Goal: Transaction & Acquisition: Purchase product/service

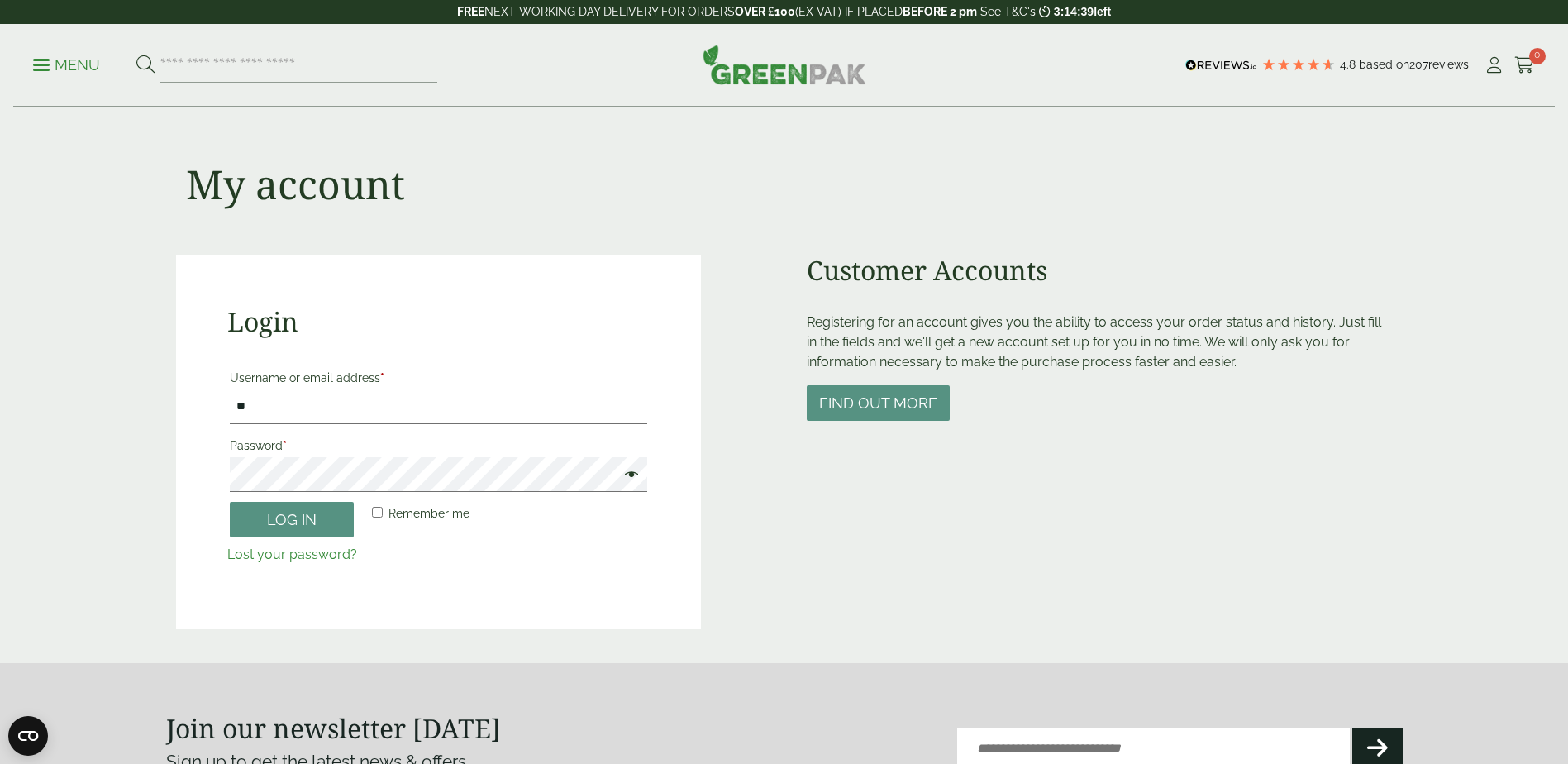
type input "*"
type input "**********"
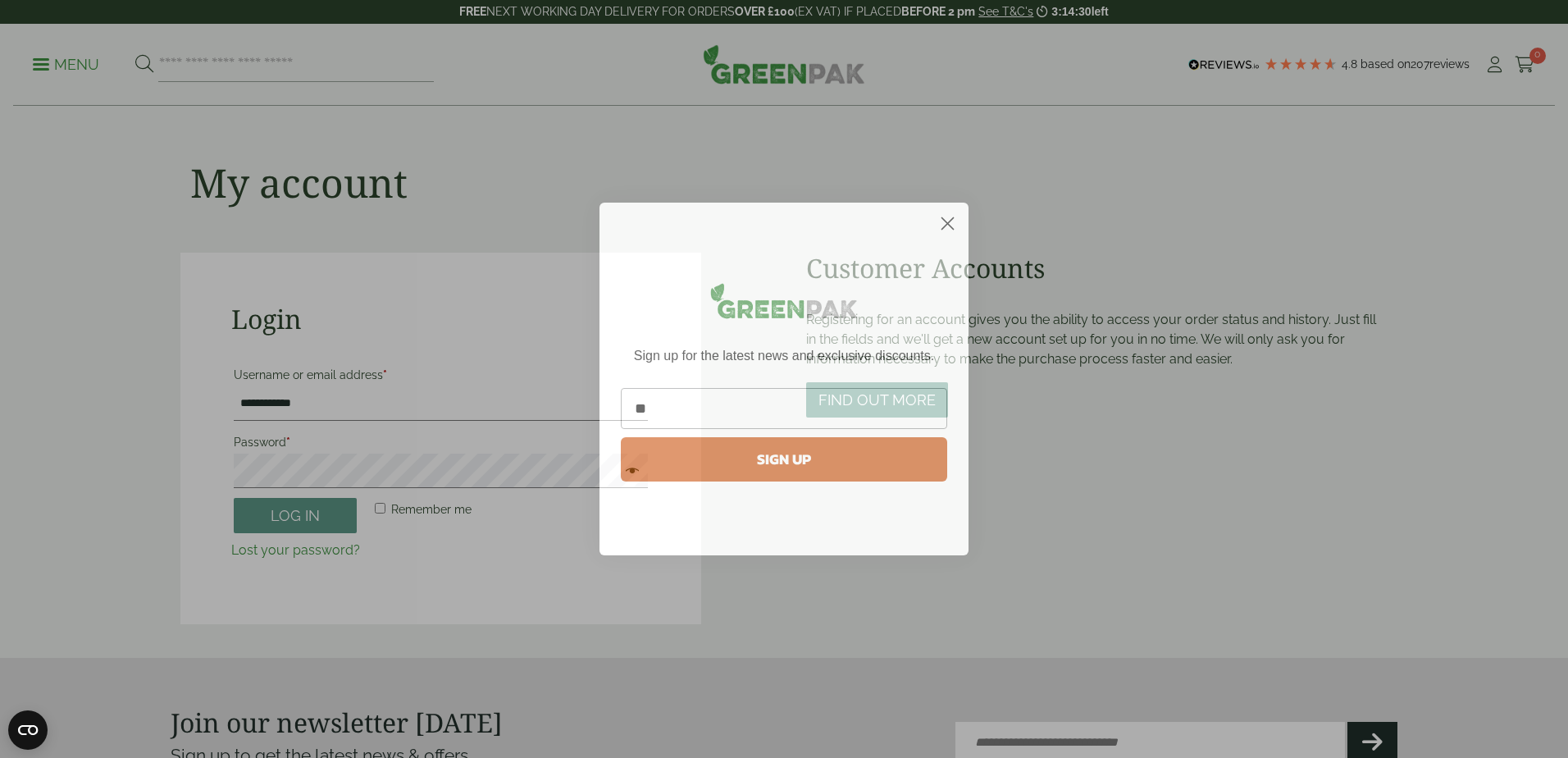
type input "*"
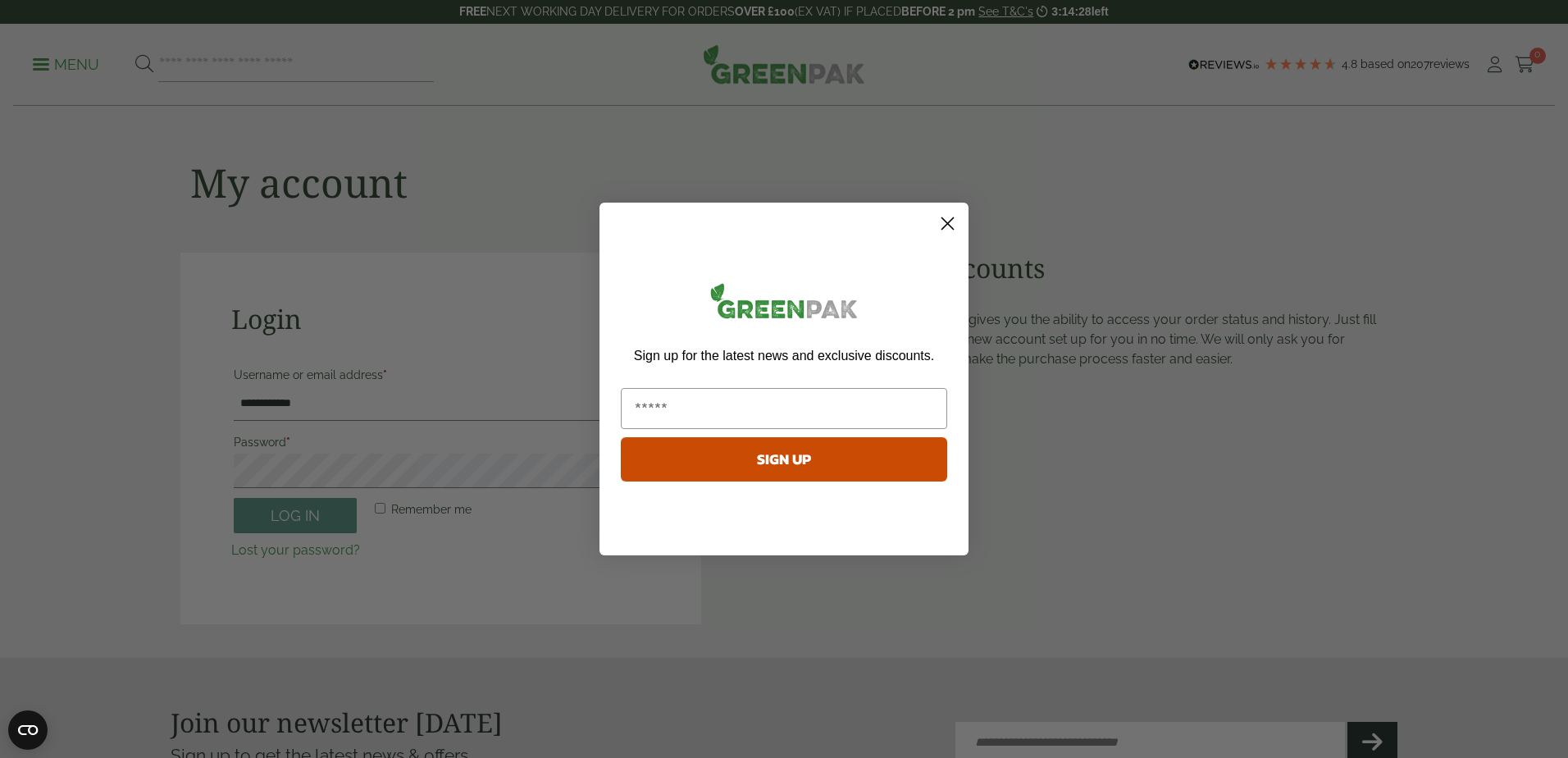
click at [947, 223] on icon "Close dialog" at bounding box center [948, 223] width 11 height 11
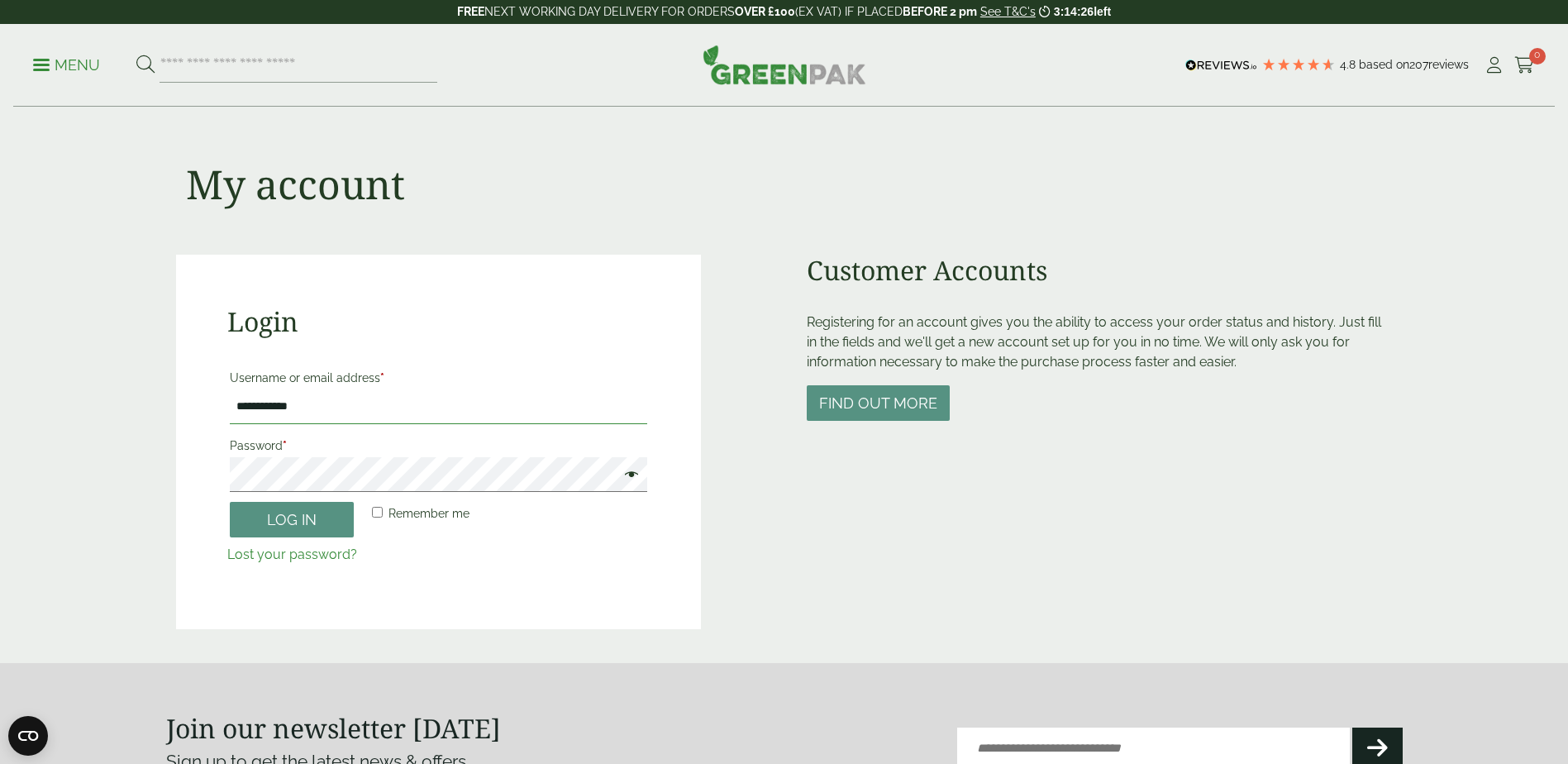
click at [313, 411] on input "**********" at bounding box center [438, 406] width 417 height 35
type input "**********"
click at [298, 508] on button "Log in" at bounding box center [291, 519] width 124 height 35
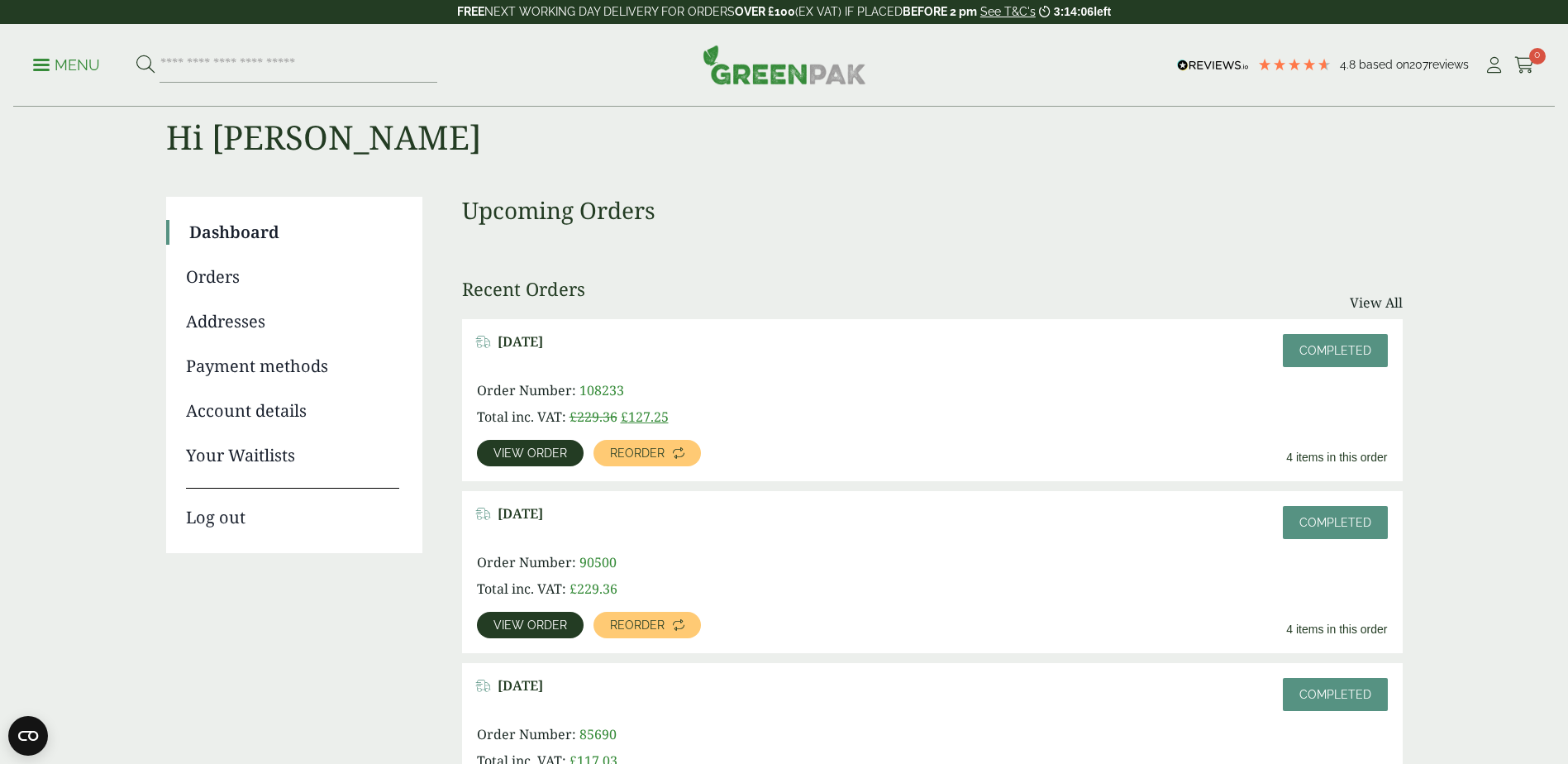
scroll to position [83, 0]
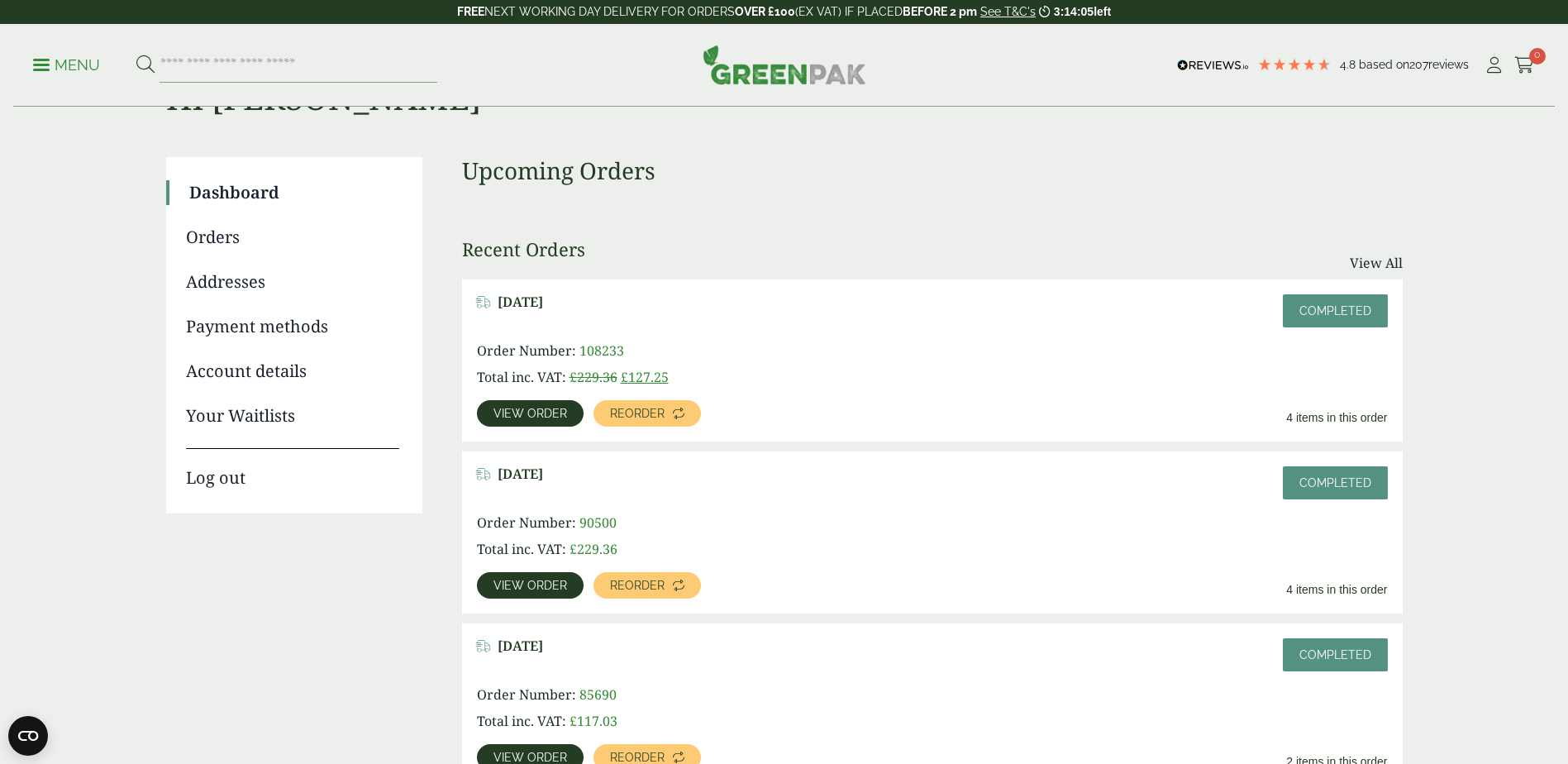
click at [507, 412] on span "View order" at bounding box center [530, 413] width 74 height 11
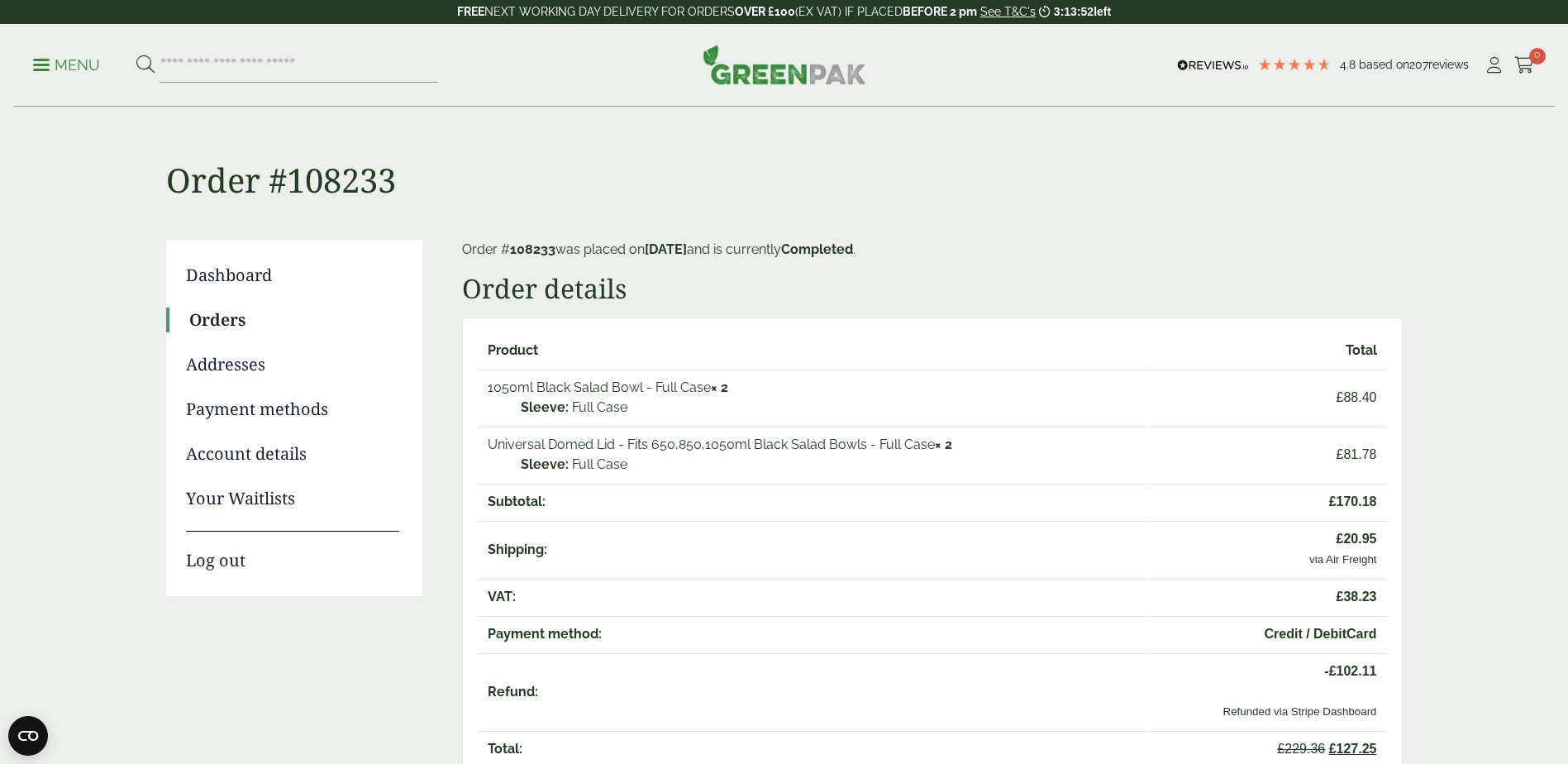
click at [252, 275] on link "Dashboard" at bounding box center [292, 275] width 213 height 25
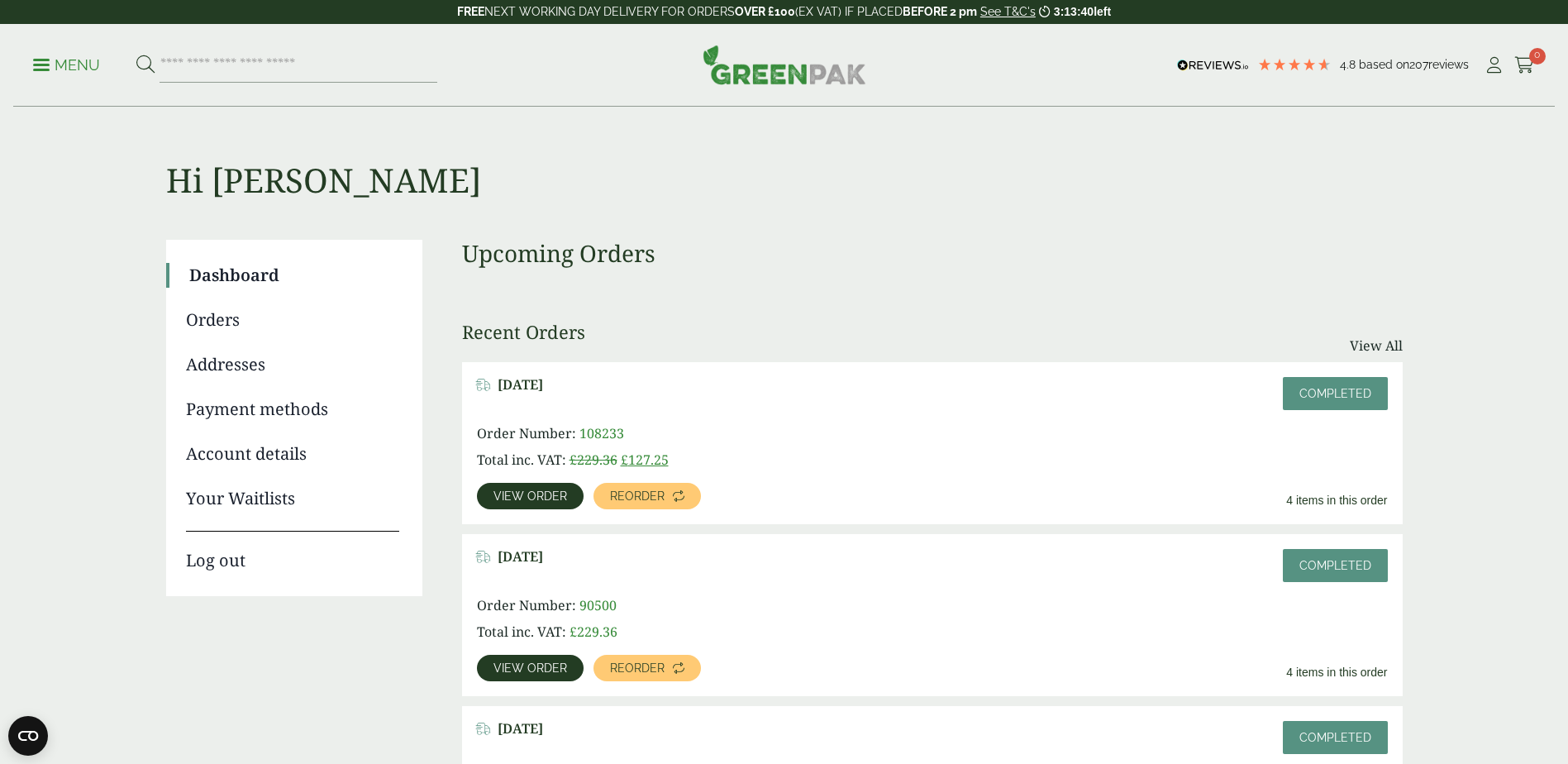
click at [538, 493] on span "View order" at bounding box center [530, 496] width 74 height 11
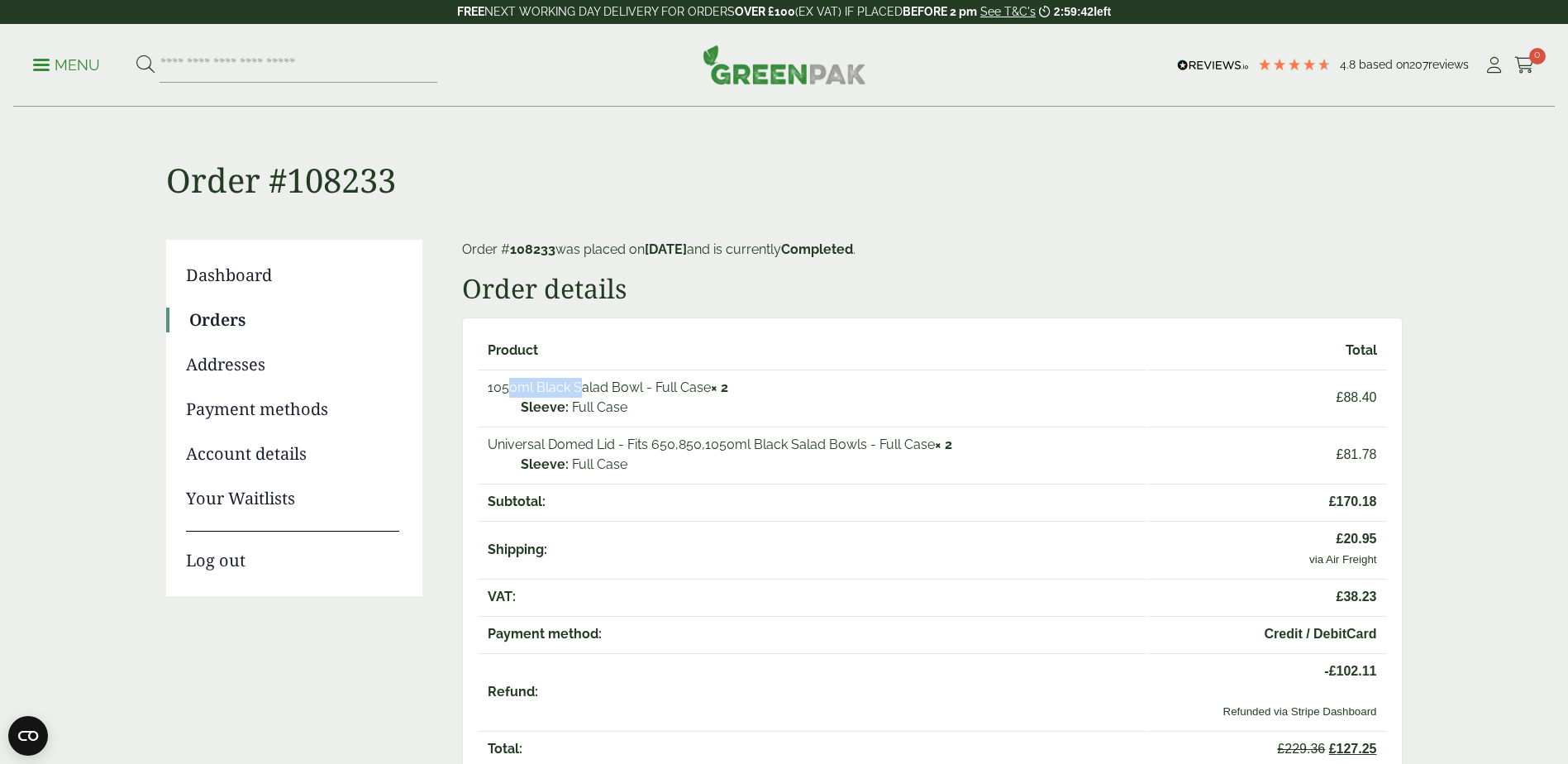
drag, startPoint x: 488, startPoint y: 389, endPoint x: 569, endPoint y: 389, distance: 81.0
click at [567, 389] on td "1050ml Black Salad Bowl - Full Case × 2 Sleeve: Full Case" at bounding box center [812, 397] width 668 height 55
drag, startPoint x: 569, startPoint y: 389, endPoint x: 611, endPoint y: 386, distance: 42.1
click at [611, 386] on td "1050ml Black Salad Bowl - Full Case × 2 Sleeve: Full Case" at bounding box center [812, 397] width 668 height 55
drag, startPoint x: 611, startPoint y: 386, endPoint x: 551, endPoint y: 388, distance: 60.0
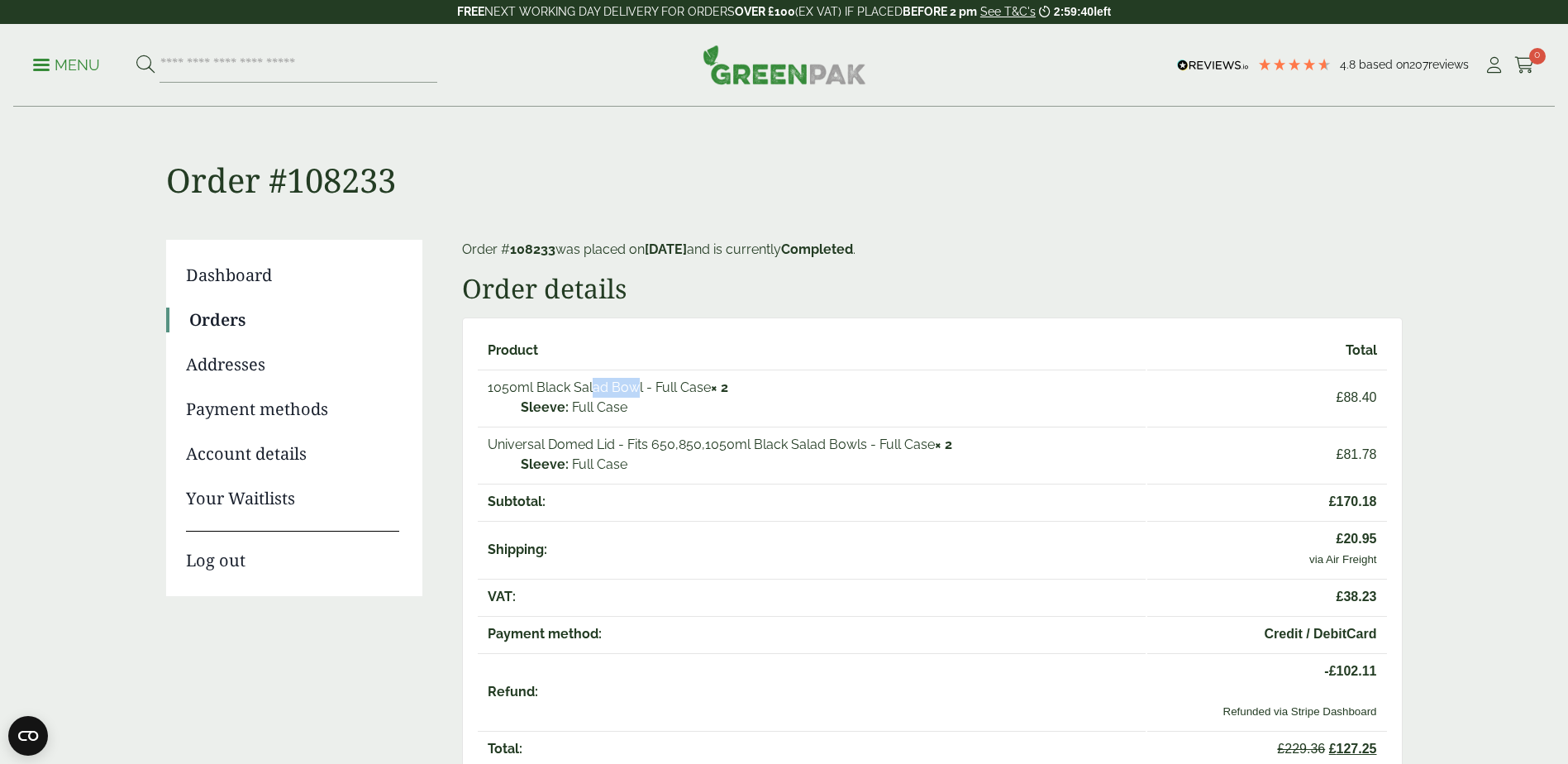
click at [551, 388] on td "1050ml Black Salad Bowl - Full Case × 2 Sleeve: Full Case" at bounding box center [812, 397] width 668 height 55
drag, startPoint x: 485, startPoint y: 388, endPoint x: 641, endPoint y: 392, distance: 156.1
click at [641, 392] on td "1050ml Black Salad Bowl - Full Case × 2 Sleeve: Full Case" at bounding box center [812, 397] width 668 height 55
drag, startPoint x: 641, startPoint y: 392, endPoint x: 606, endPoint y: 391, distance: 35.0
copy td "1050ml Black Salad Bowl"
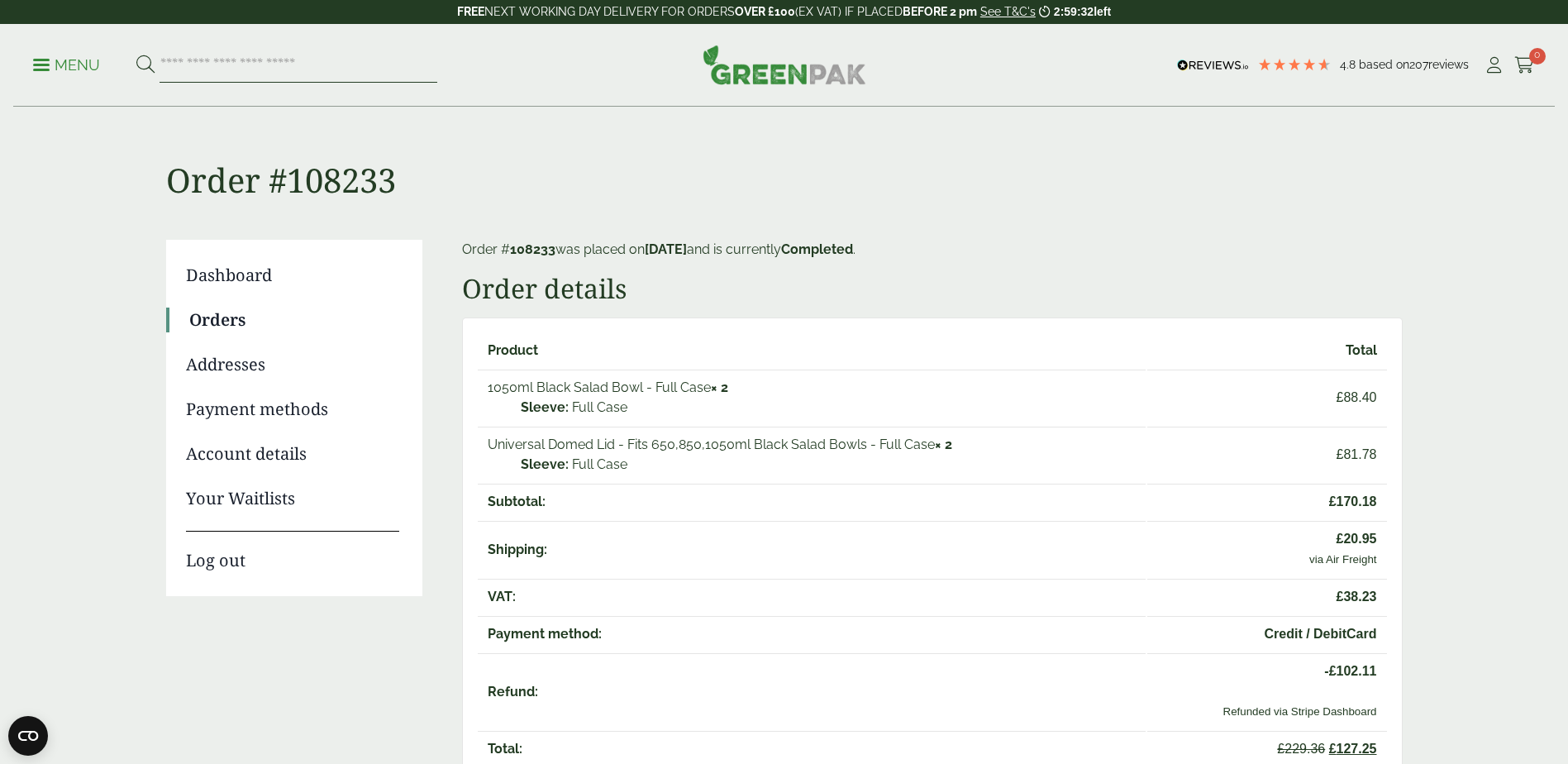
click at [181, 69] on input "search" at bounding box center [298, 64] width 277 height 35
paste input "**********"
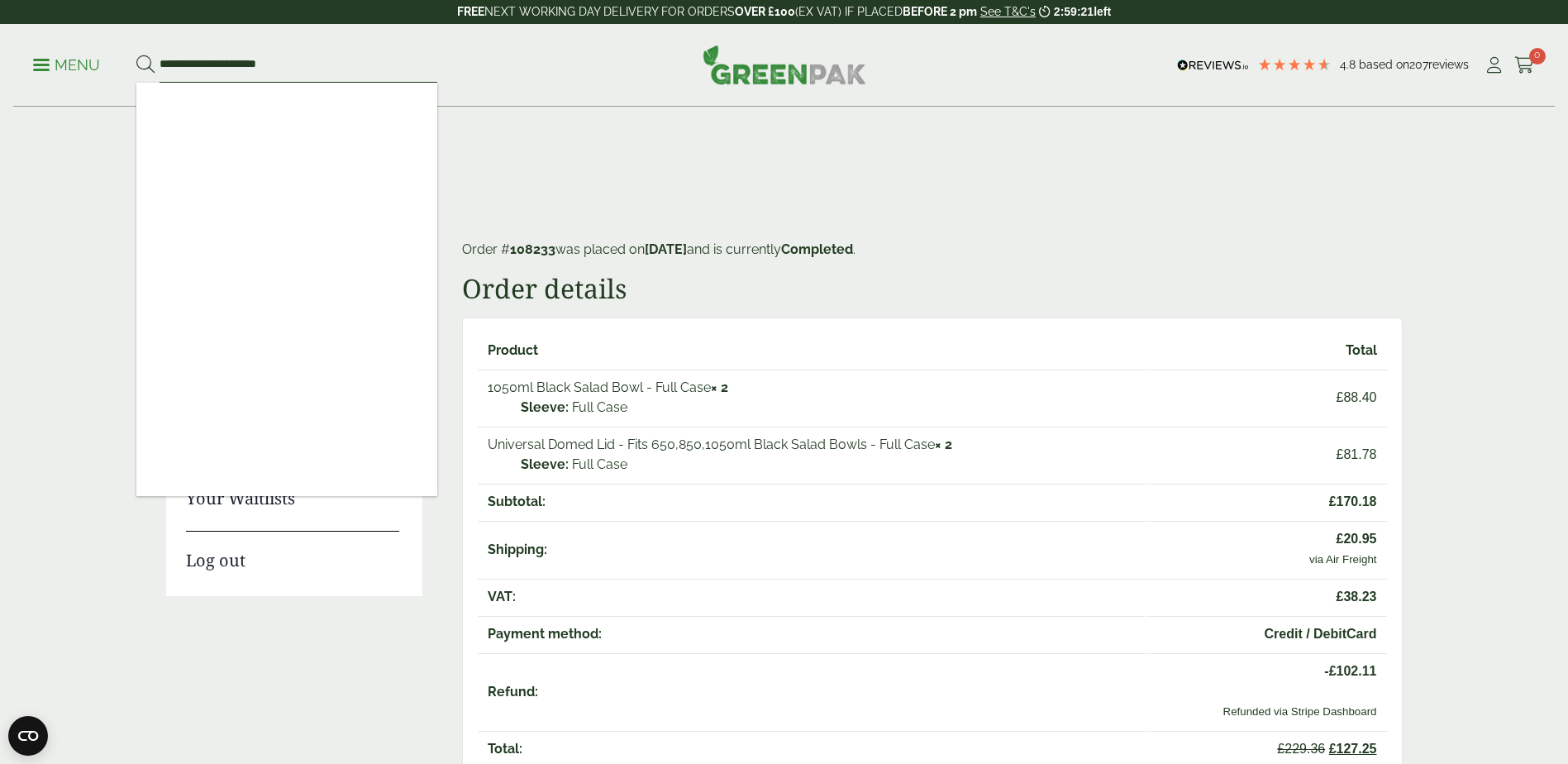
type input "**********"
click at [136, 54] on button at bounding box center [145, 64] width 18 height 21
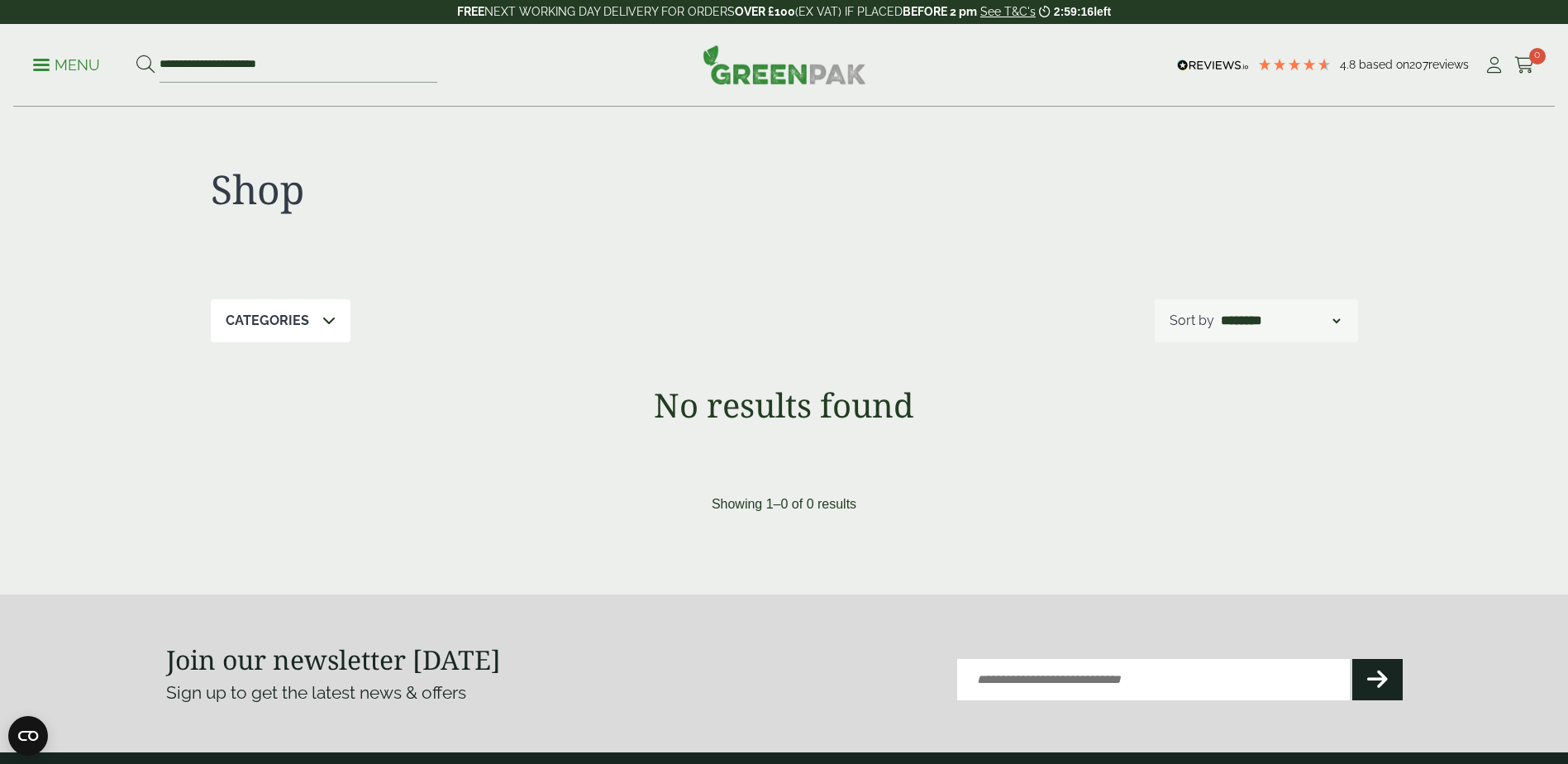
click at [61, 61] on p "Menu" at bounding box center [66, 64] width 67 height 20
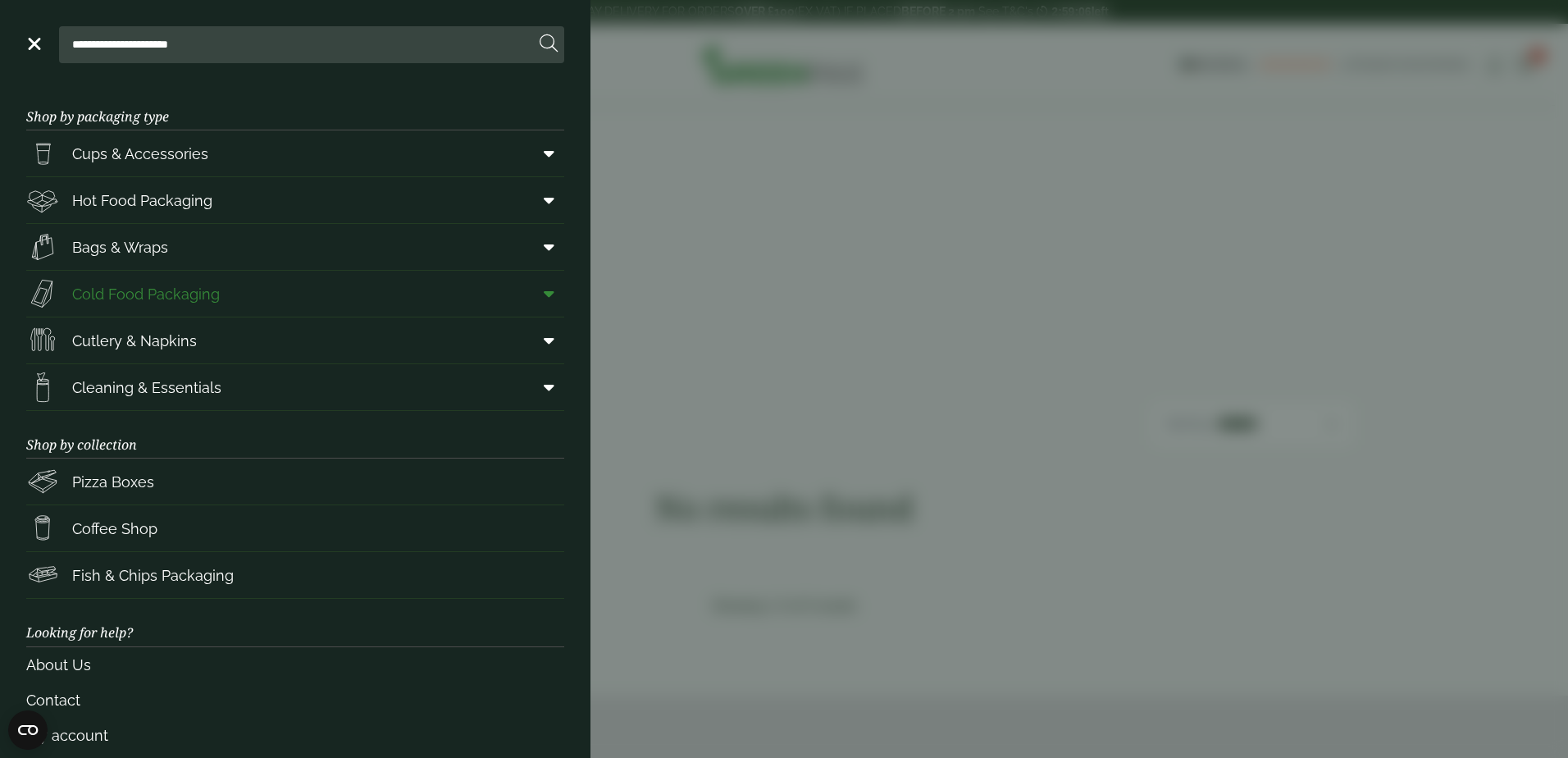
click at [113, 292] on span "Cold Food Packaging" at bounding box center [145, 294] width 147 height 22
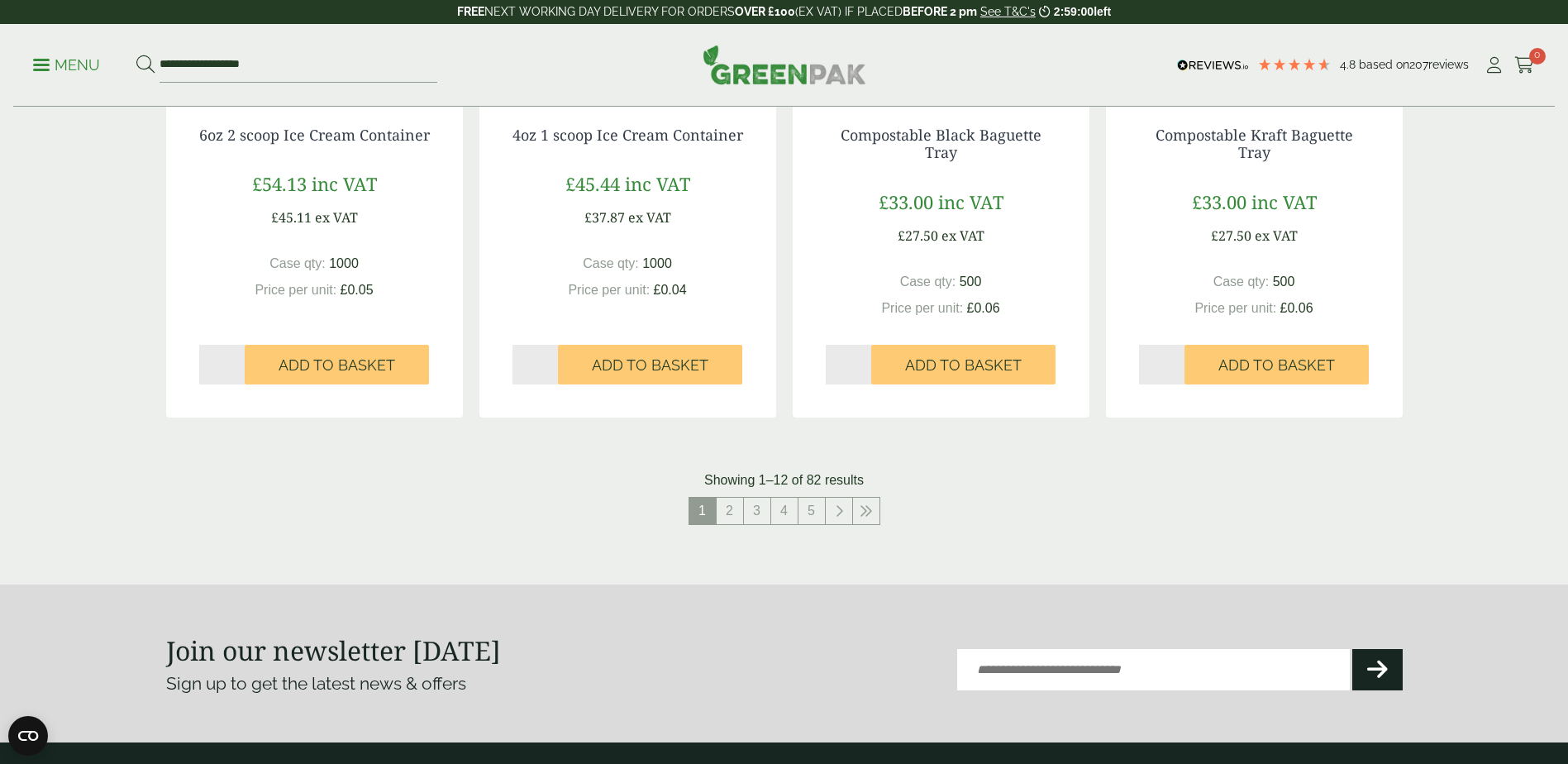
scroll to position [1736, 0]
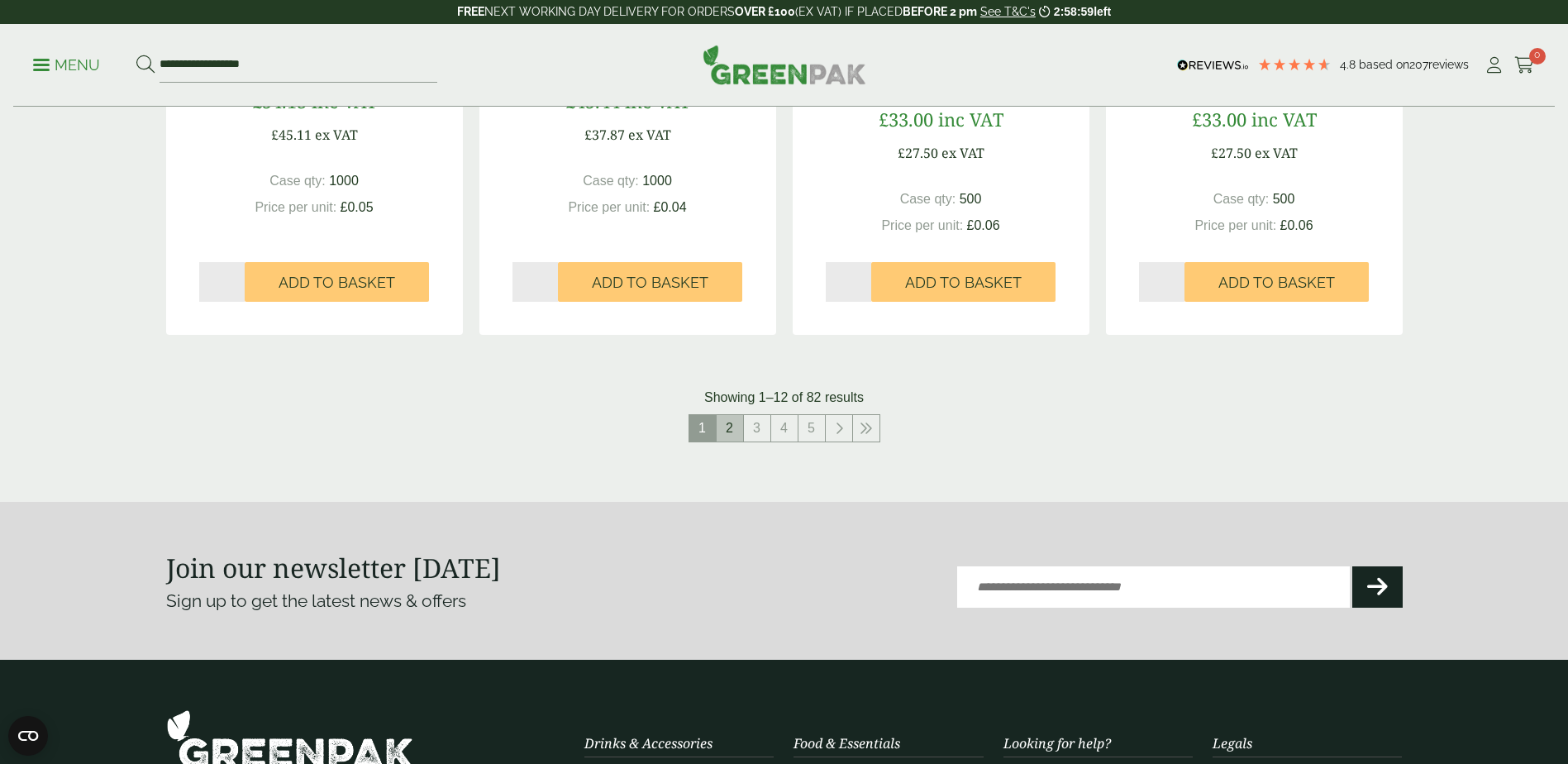
click at [735, 428] on link "2" at bounding box center [729, 428] width 26 height 26
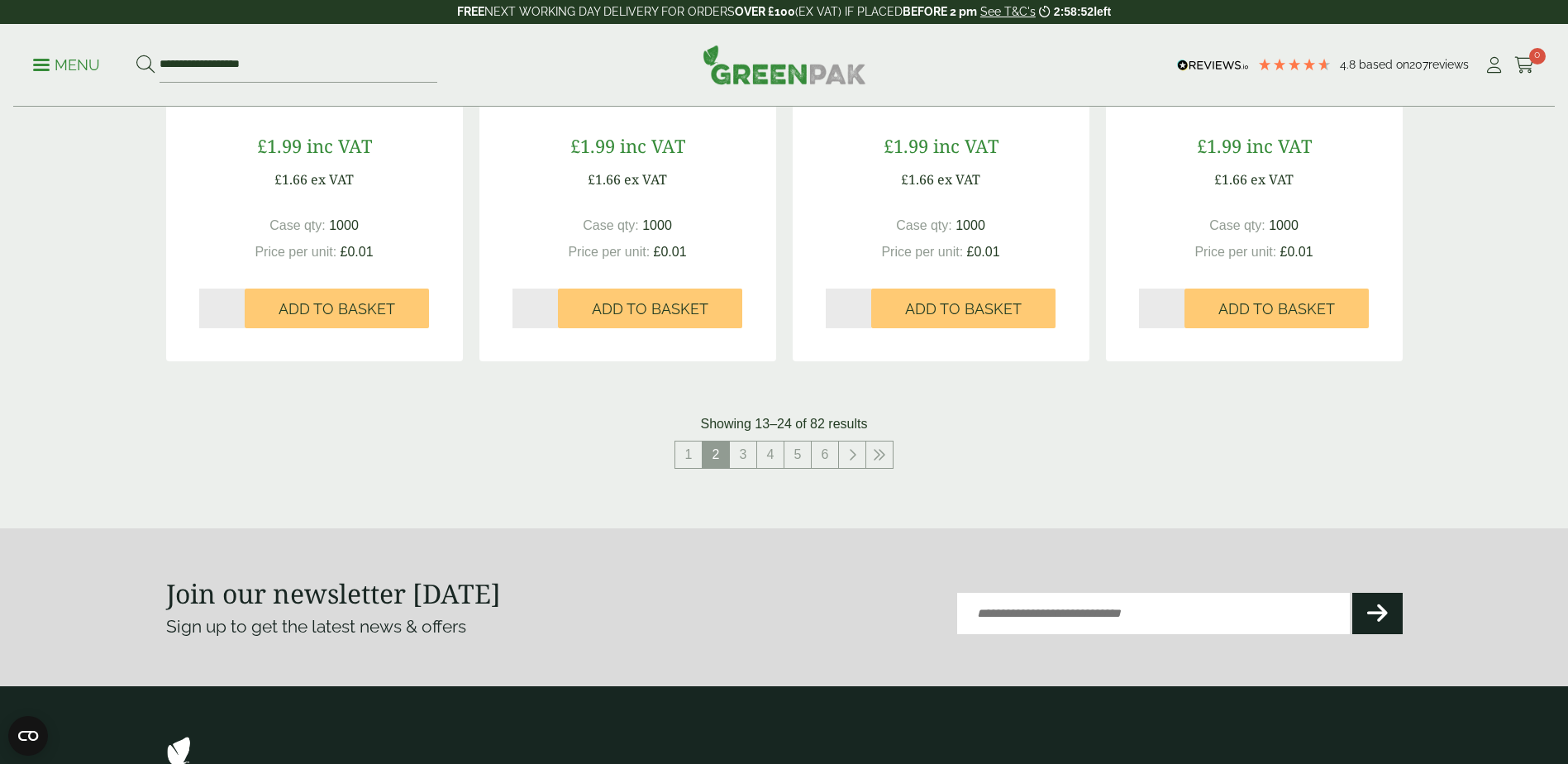
scroll to position [1736, 0]
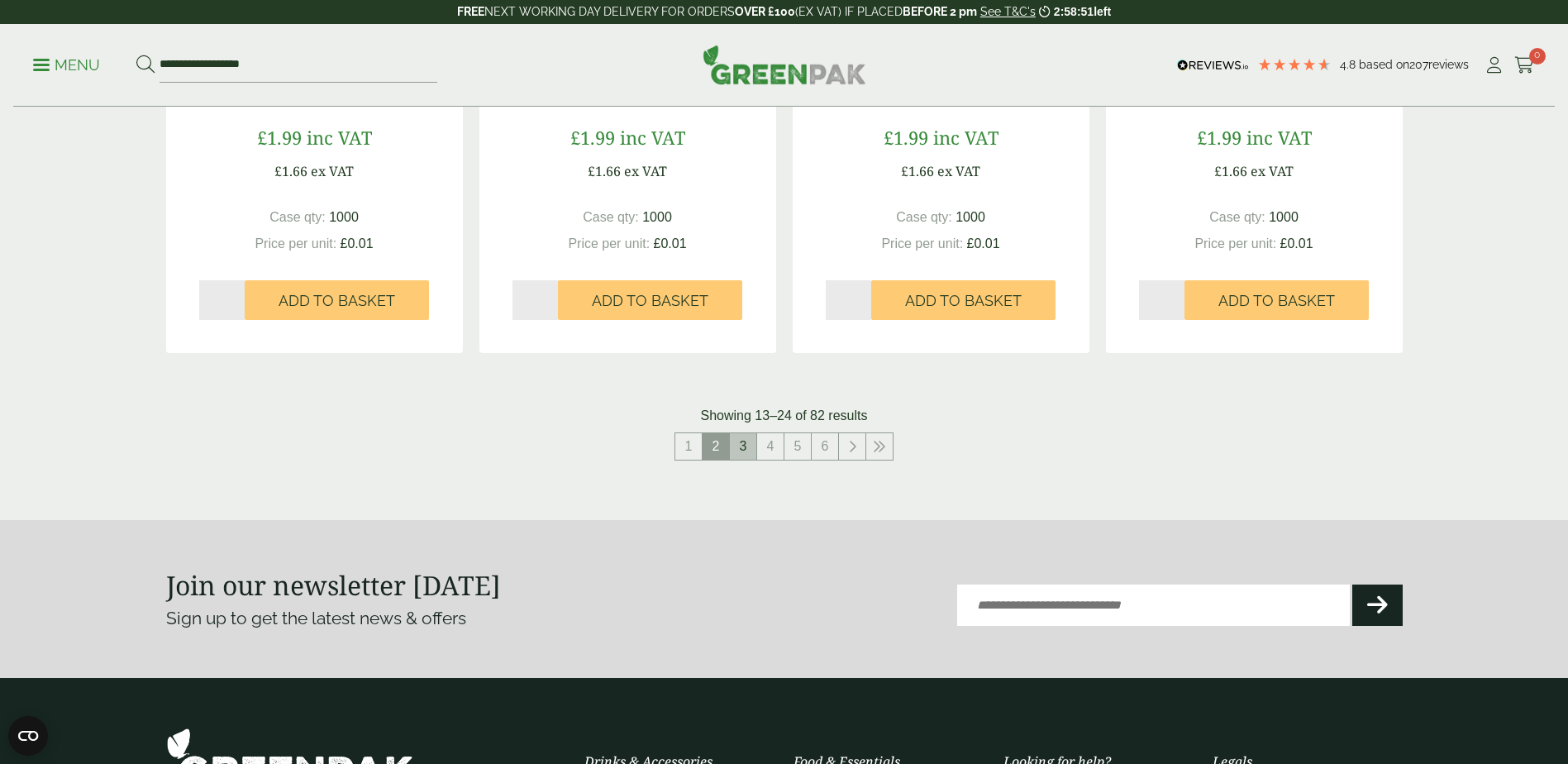
click at [740, 446] on link "3" at bounding box center [743, 446] width 26 height 26
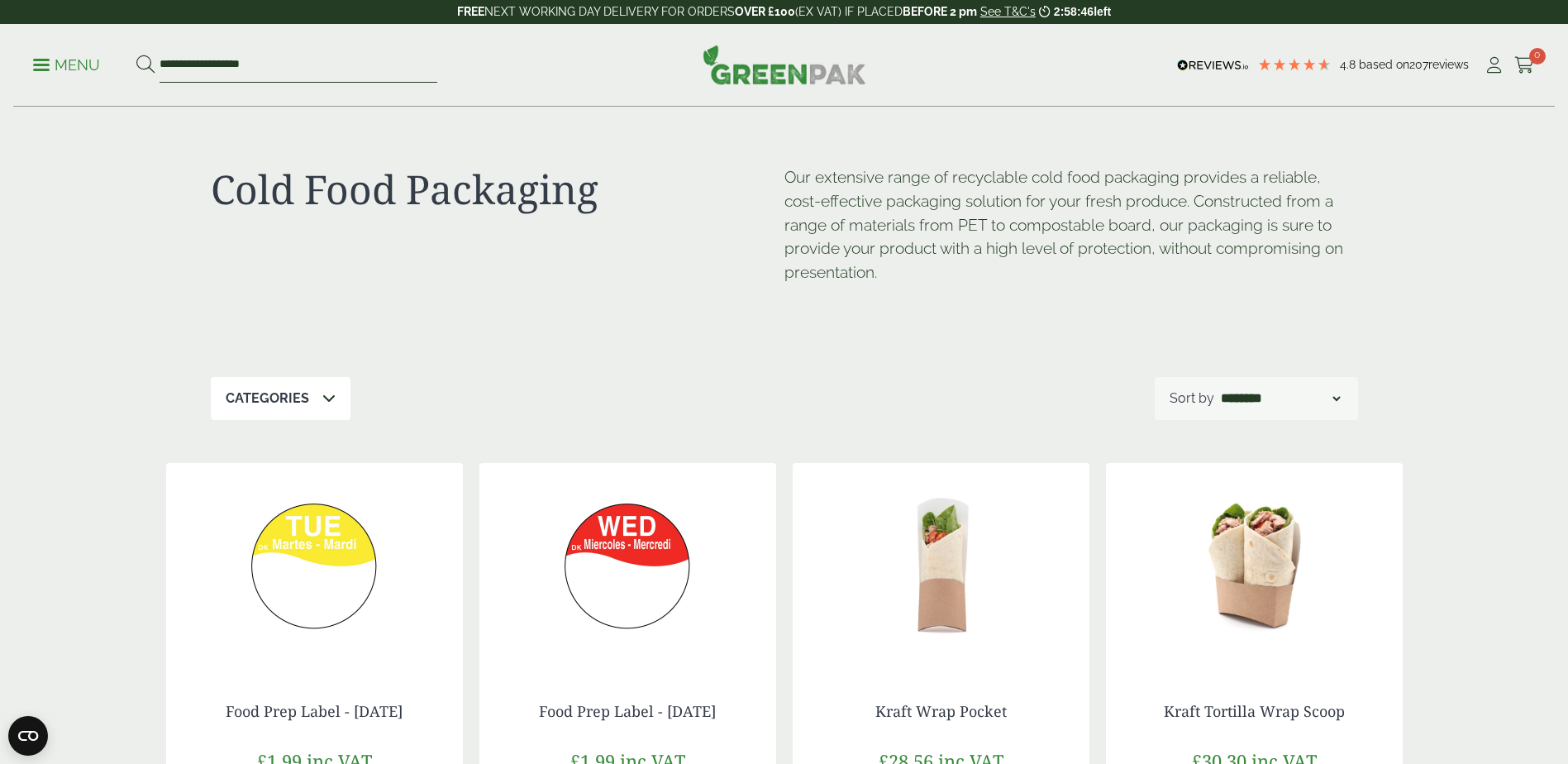
click at [254, 71] on input "**********" at bounding box center [298, 64] width 277 height 35
type input "**********"
click at [136, 54] on button at bounding box center [145, 64] width 18 height 21
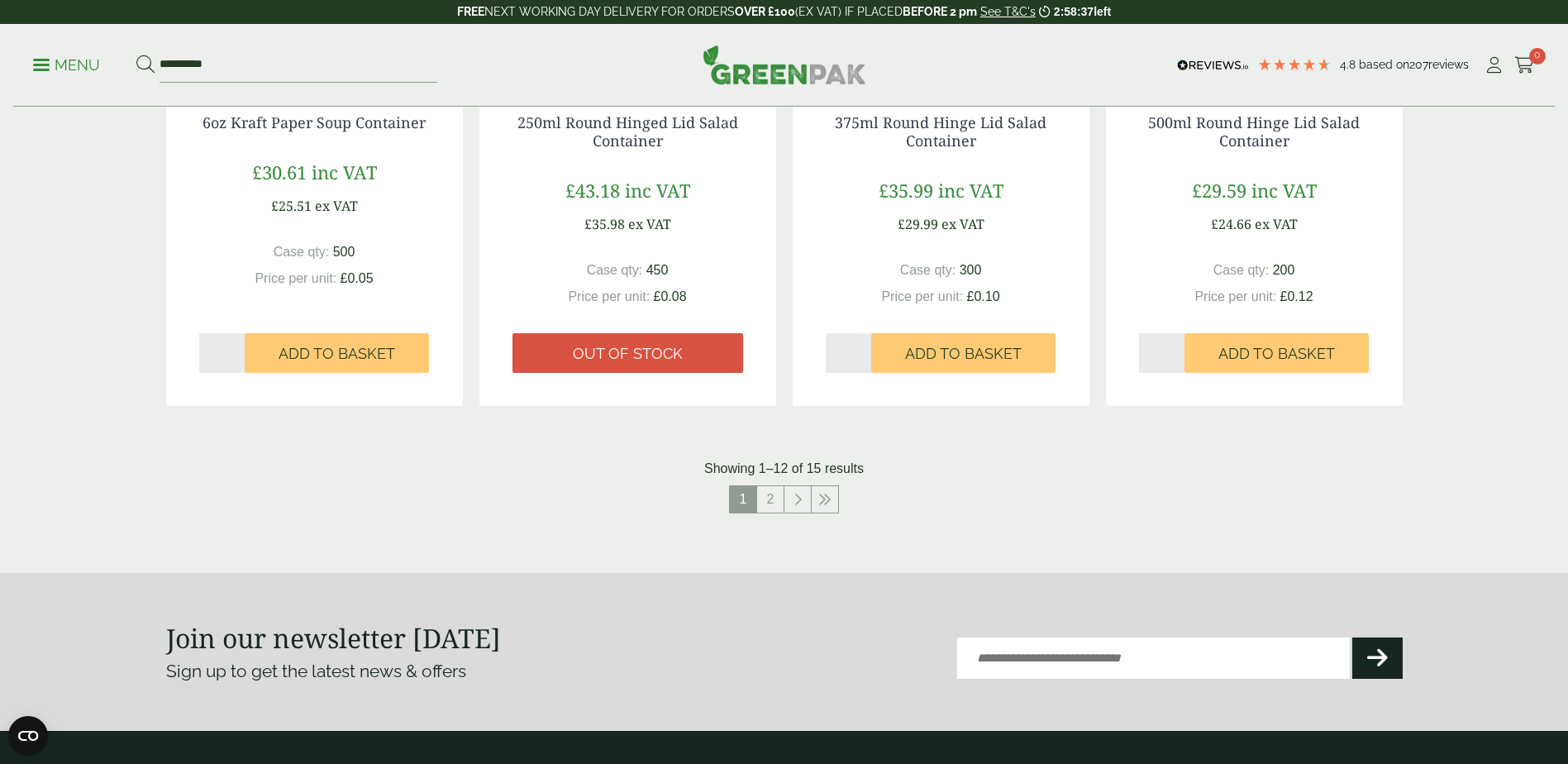
scroll to position [1653, 0]
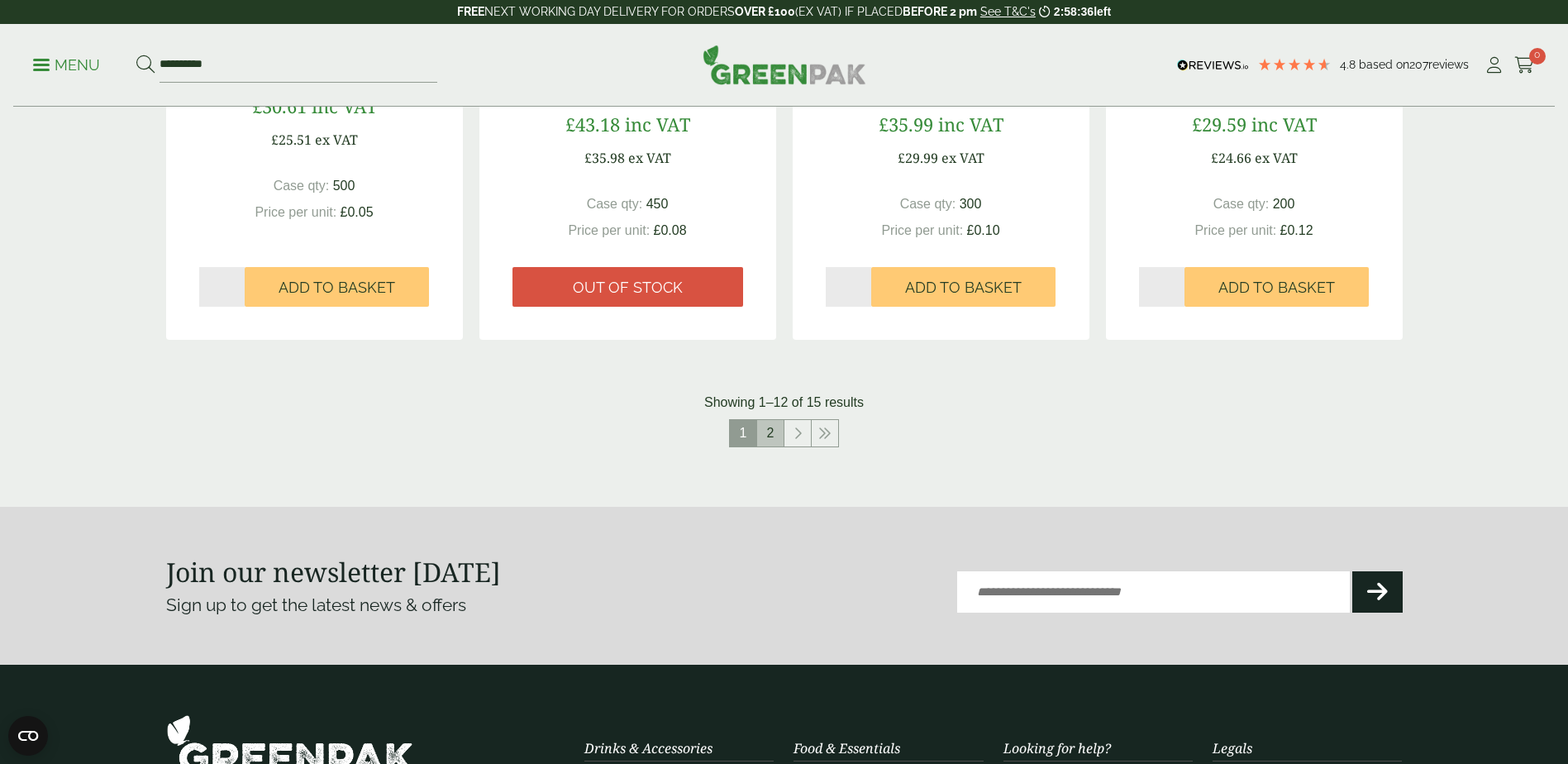
click at [767, 436] on link "2" at bounding box center [770, 433] width 26 height 26
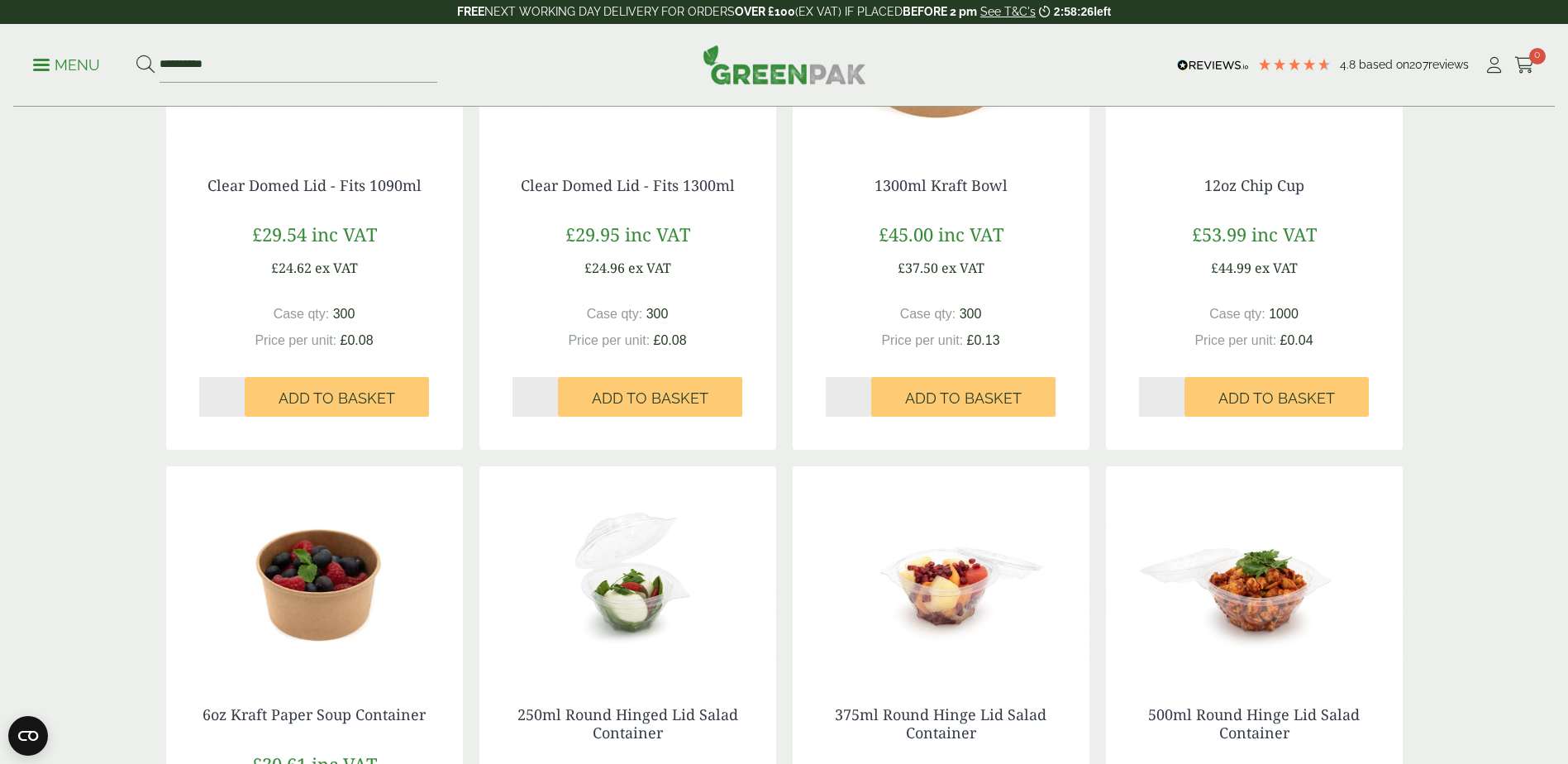
scroll to position [1997, 0]
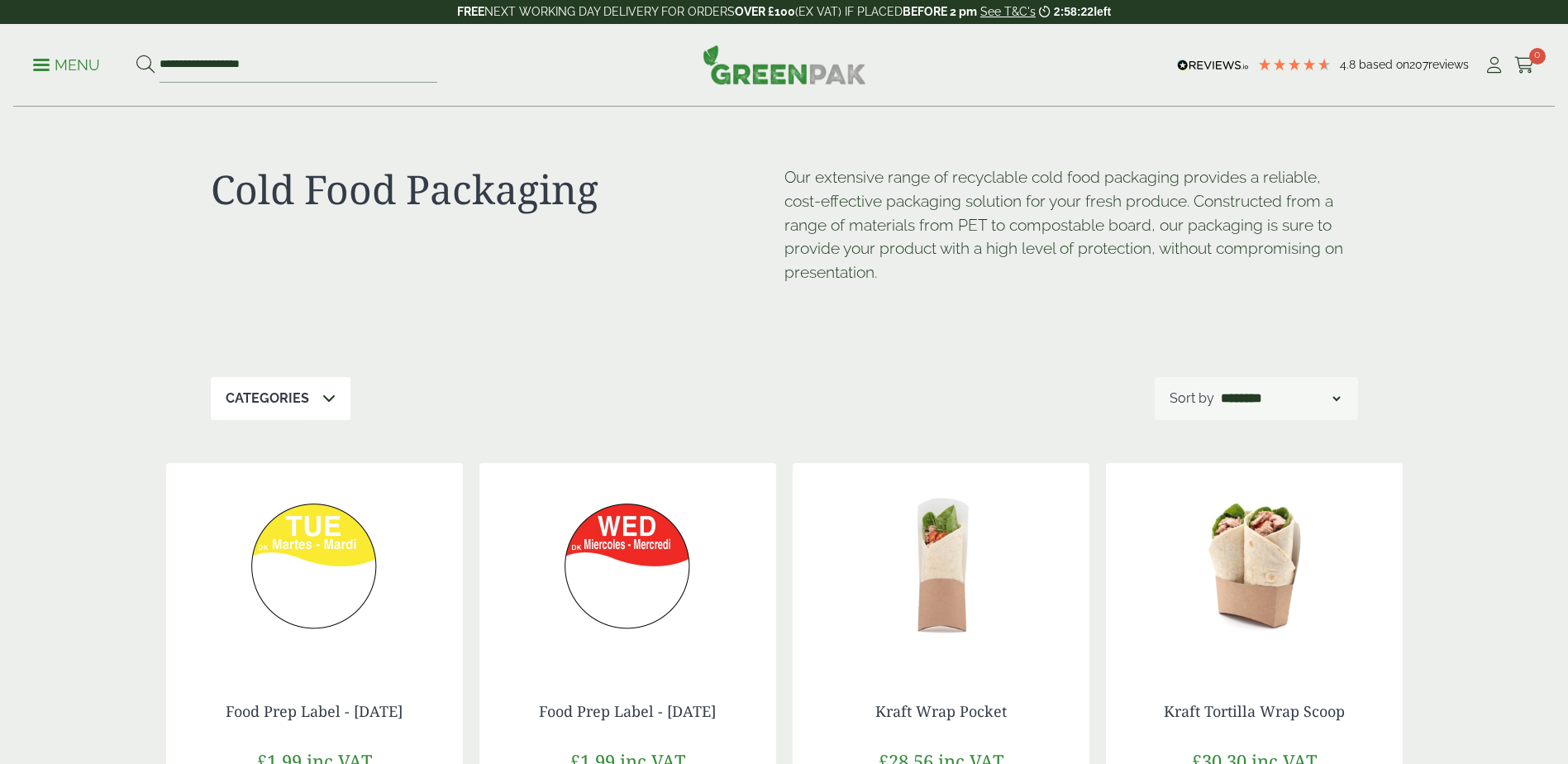
scroll to position [1736, 0]
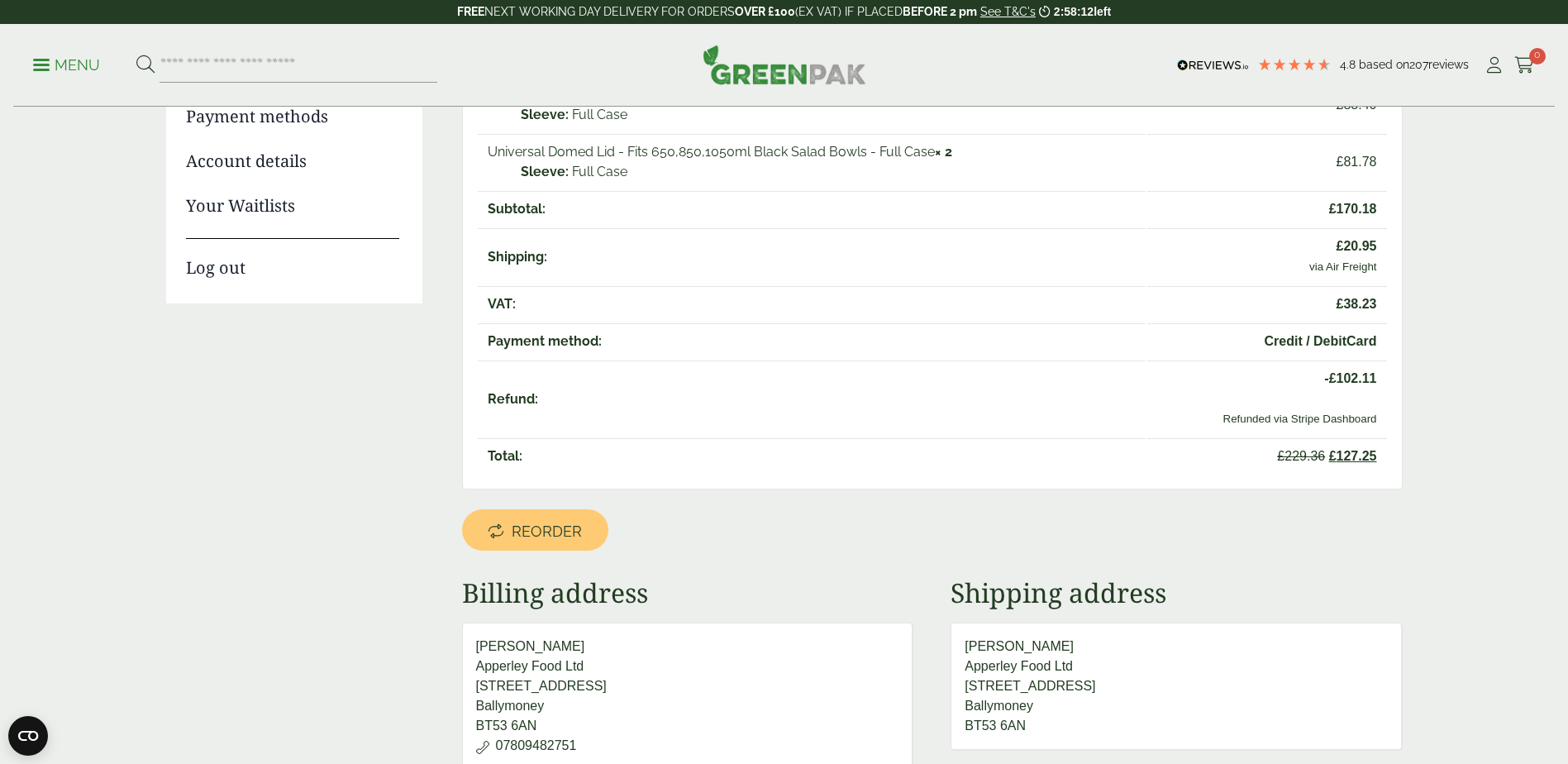
scroll to position [331, 0]
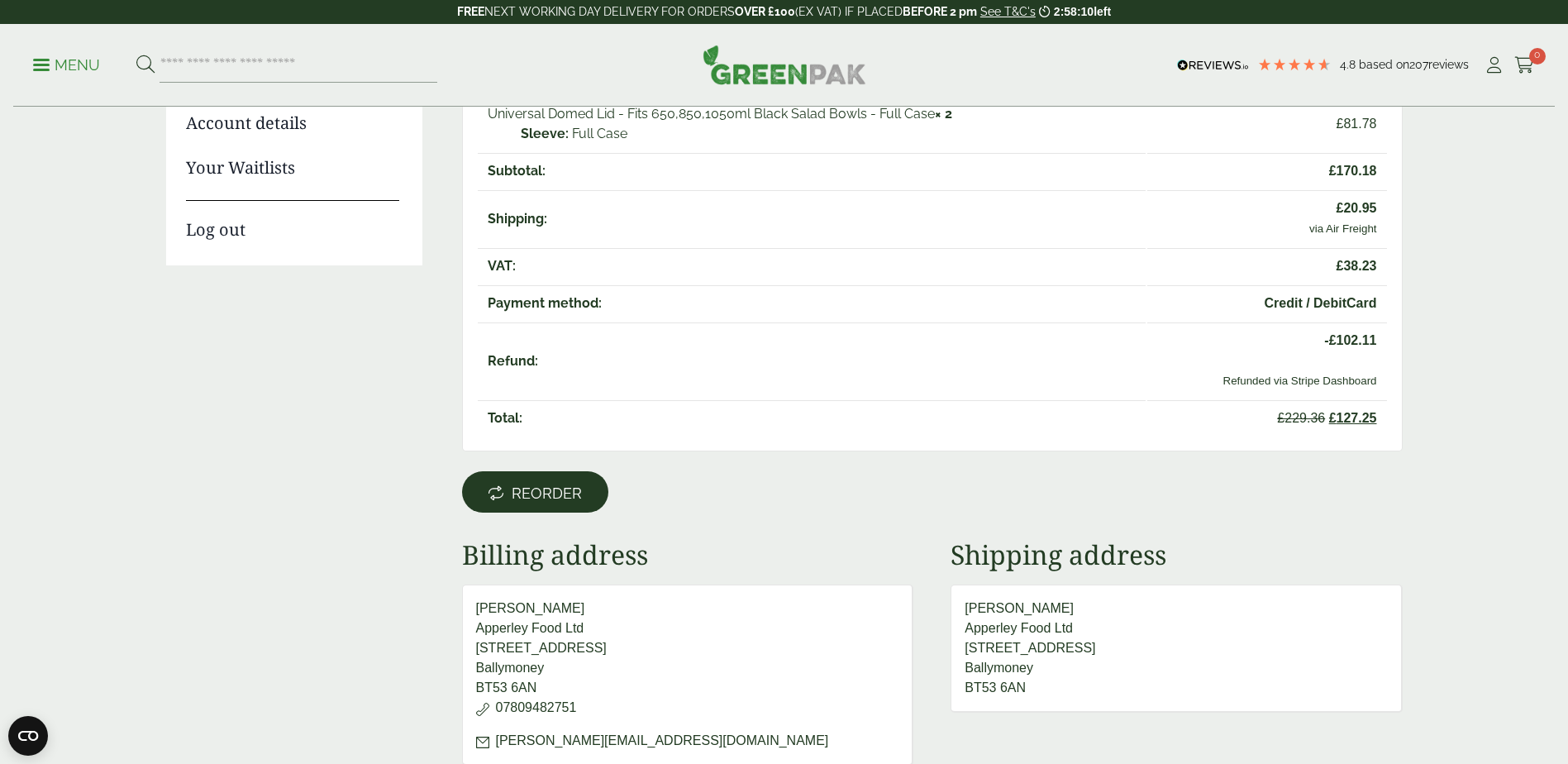
click at [547, 485] on span "Reorder" at bounding box center [546, 493] width 70 height 18
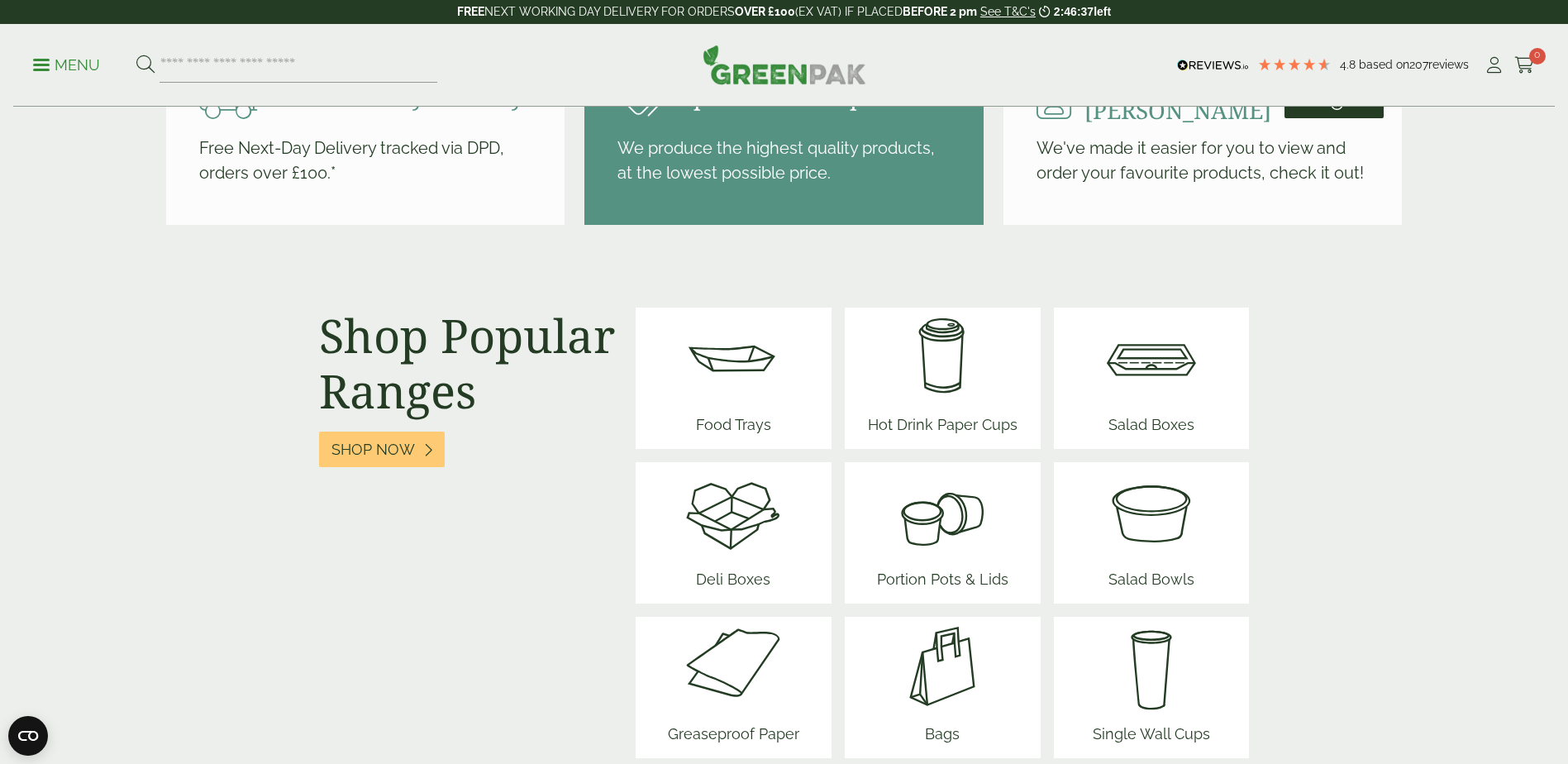
scroll to position [1818, 0]
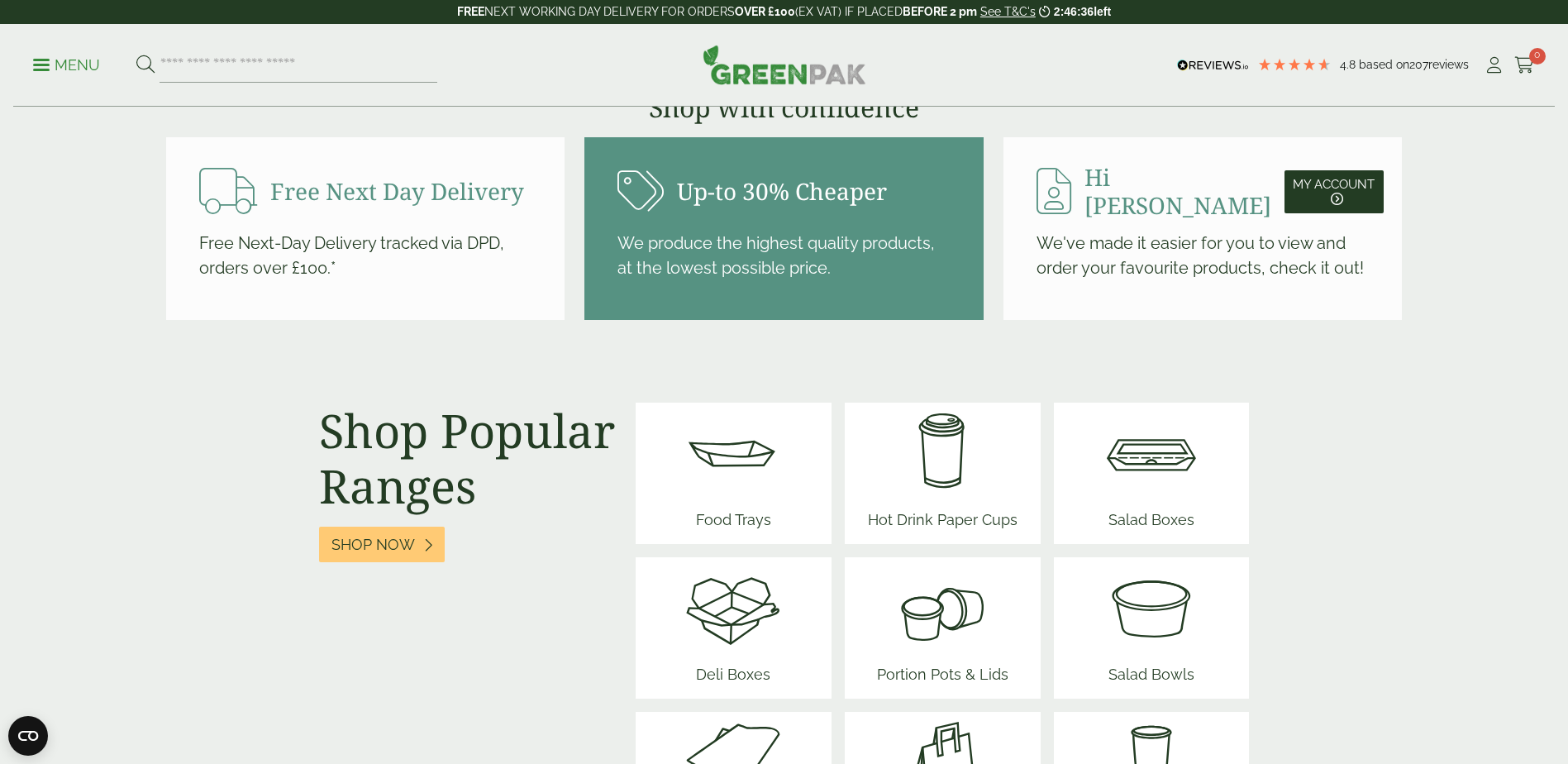
click at [1151, 620] on img at bounding box center [1151, 607] width 99 height 99
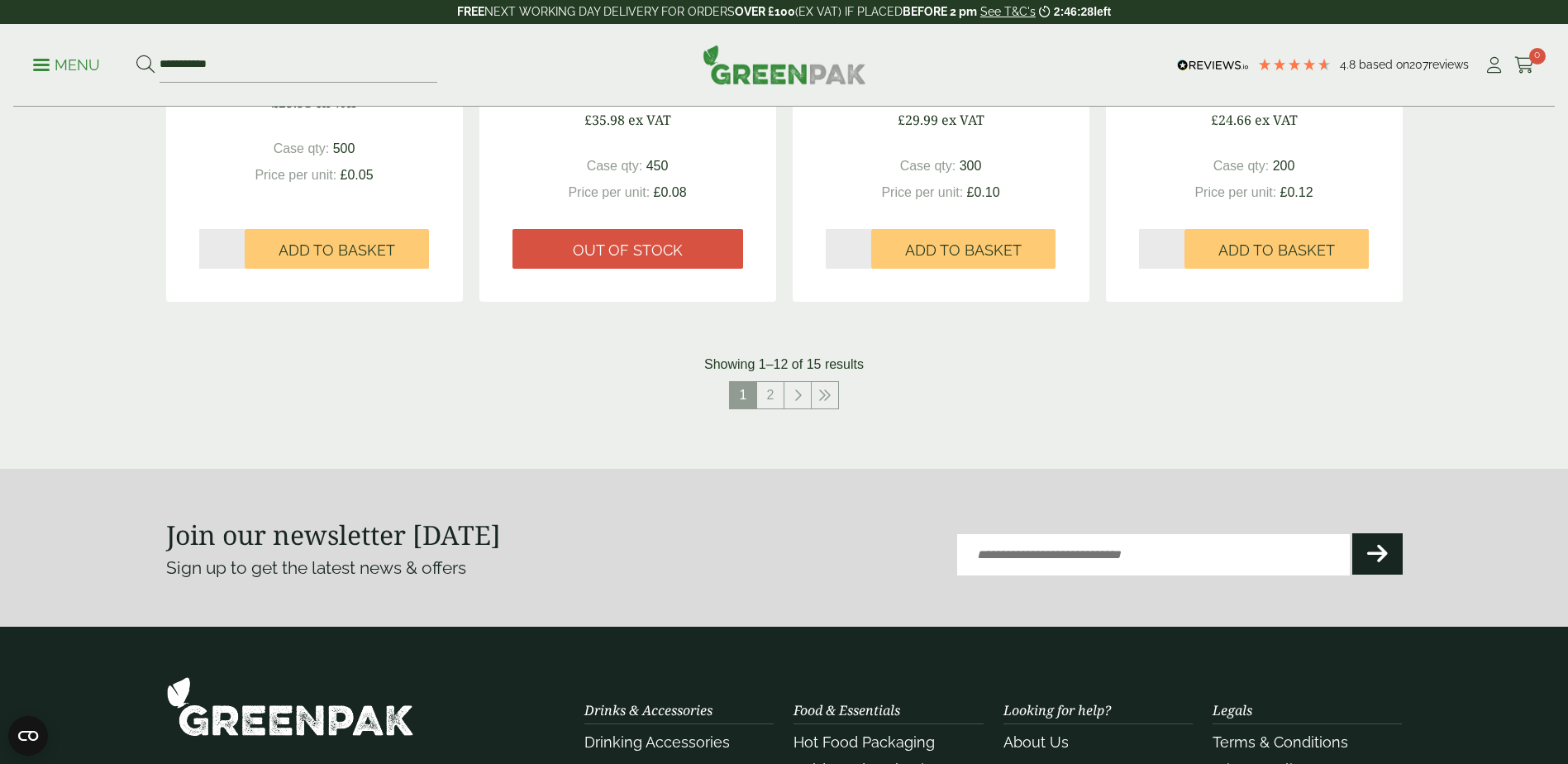
scroll to position [1736, 0]
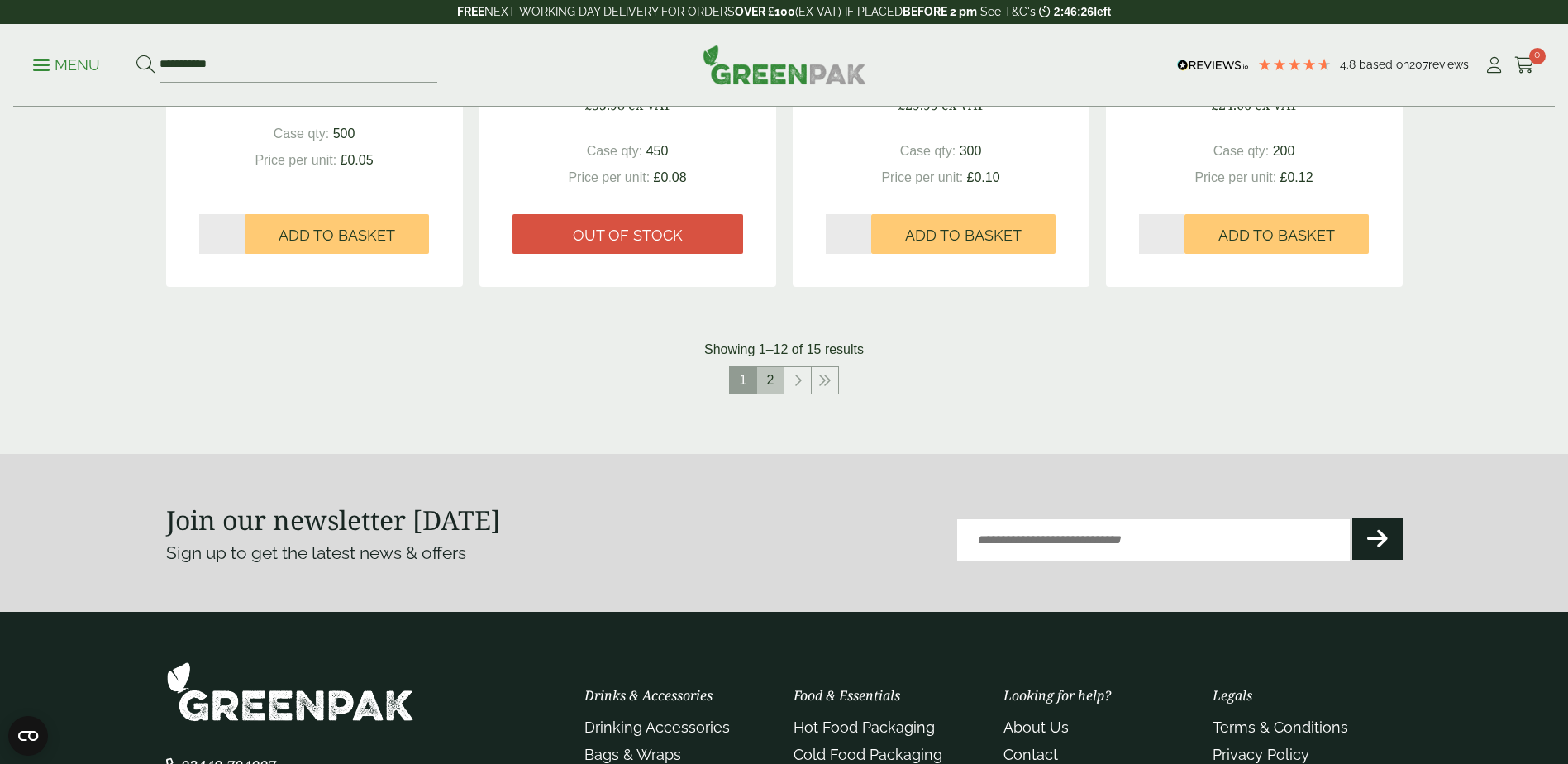
click at [778, 383] on link "2" at bounding box center [770, 380] width 26 height 26
